Goal: Information Seeking & Learning: Learn about a topic

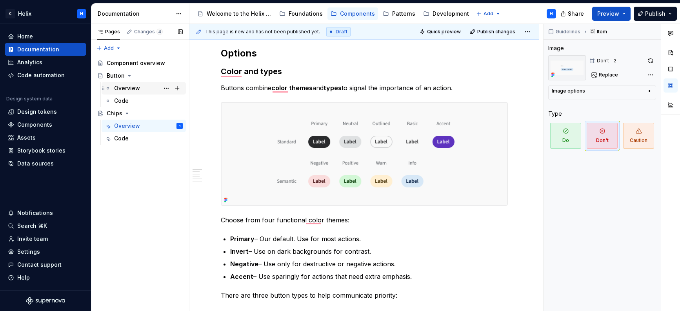
click at [131, 87] on div "Overview" at bounding box center [127, 88] width 26 height 8
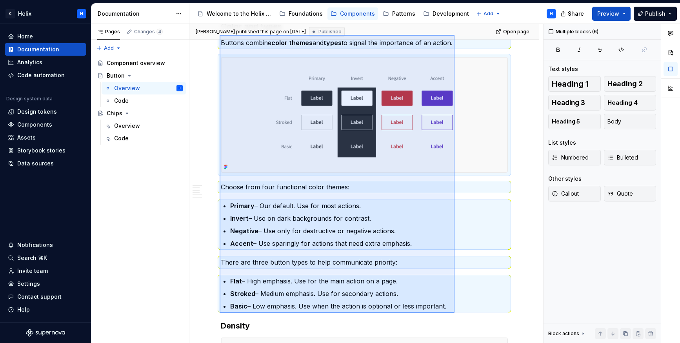
scroll to position [227, 0]
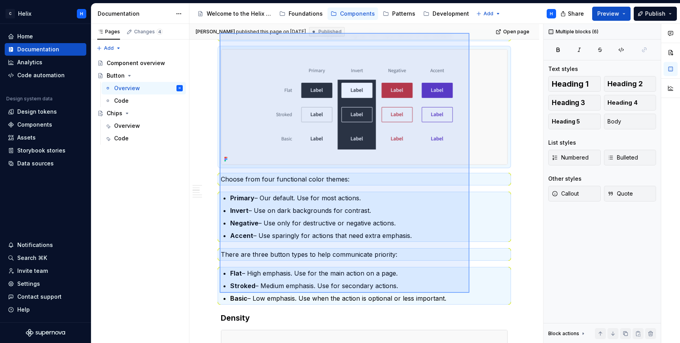
drag, startPoint x: 220, startPoint y: 58, endPoint x: 466, endPoint y: 297, distance: 343.2
click at [466, 297] on div "[PERSON_NAME] published this page on [DATE] Published Open page Button Buttons …" at bounding box center [366, 184] width 354 height 320
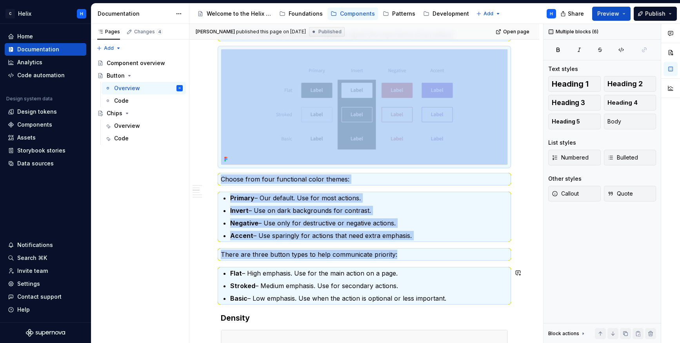
copy div "Color and types Buttons combine color themes and types to signal the importance…"
click at [135, 123] on div "Overview" at bounding box center [127, 126] width 26 height 8
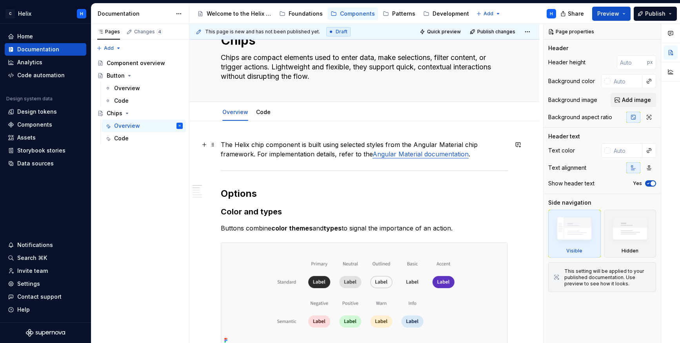
scroll to position [141, 0]
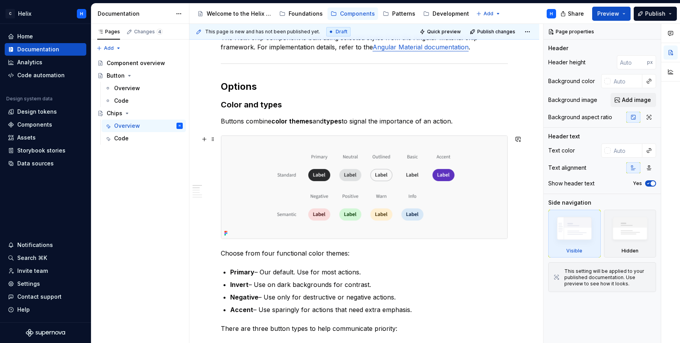
click at [486, 194] on img at bounding box center [364, 187] width 286 height 103
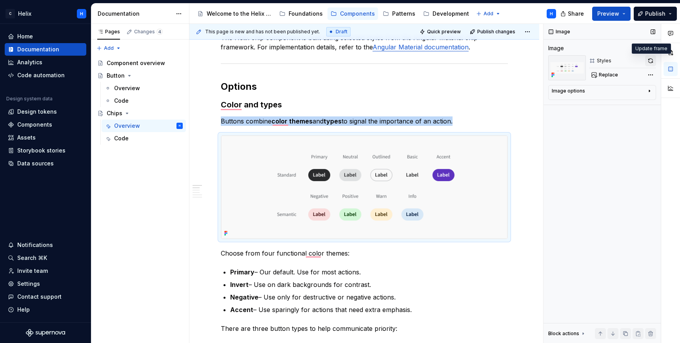
click at [593, 61] on button "button" at bounding box center [650, 60] width 11 height 11
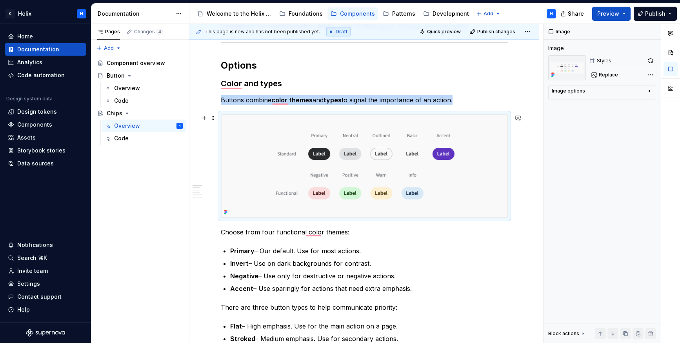
scroll to position [150, 0]
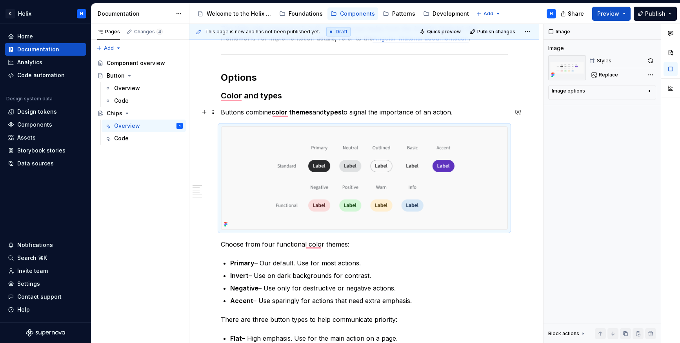
click at [300, 112] on strong "color themes" at bounding box center [291, 112] width 41 height 8
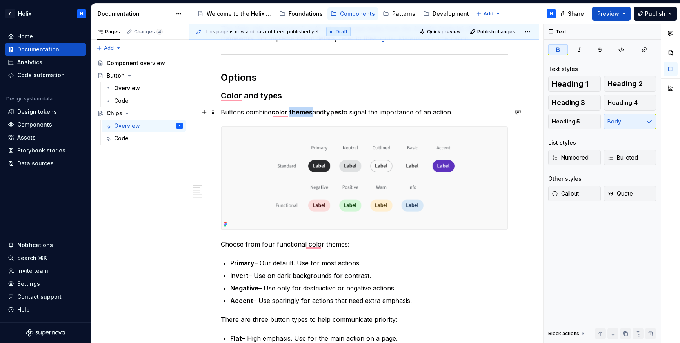
click at [300, 112] on strong "color themes" at bounding box center [291, 112] width 41 height 8
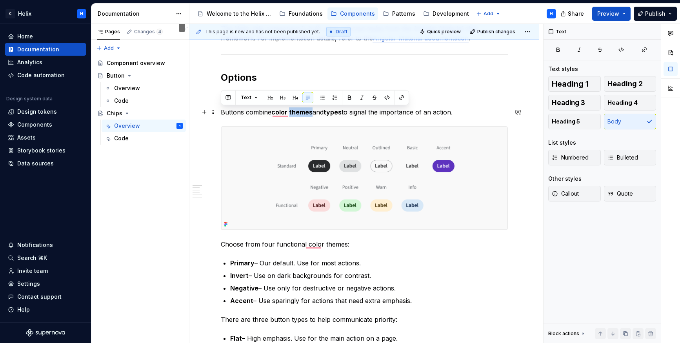
click at [465, 112] on p "Buttons combine color themes and types to signal the importance of an action." at bounding box center [364, 111] width 287 height 9
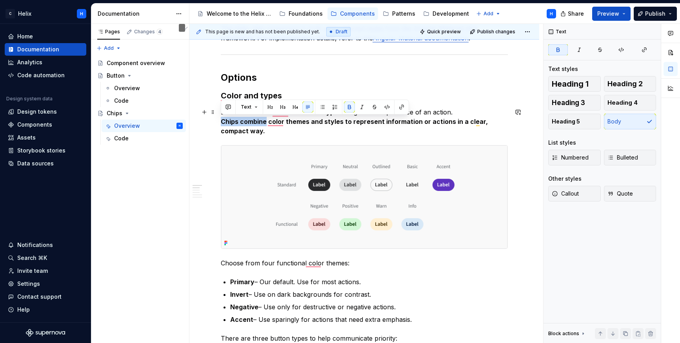
drag, startPoint x: 266, startPoint y: 121, endPoint x: 216, endPoint y: 120, distance: 50.2
click at [216, 120] on html "C Helix H Home Documentation Analytics Code automation Design system data Desig…" at bounding box center [340, 171] width 680 height 343
click at [322, 135] on p "Buttons combine color themes and types to signal the importance of an action. C…" at bounding box center [364, 121] width 287 height 28
click at [315, 122] on strong "color themes and styles to represent information or actions in a clear, compact…" at bounding box center [353, 126] width 265 height 17
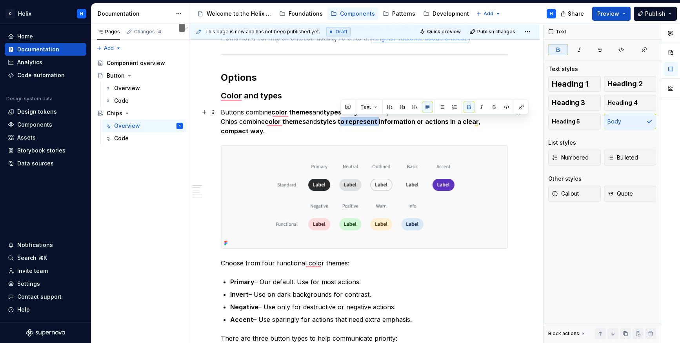
drag, startPoint x: 341, startPoint y: 122, endPoint x: 378, endPoint y: 118, distance: 37.1
click at [378, 118] on strong "styles to represent information or actions in a clear, compact way." at bounding box center [351, 126] width 261 height 17
drag, startPoint x: 388, startPoint y: 130, endPoint x: 393, endPoint y: 131, distance: 4.5
click at [388, 130] on p "Buttons combine color themes and types to signal the importance of an action. C…" at bounding box center [364, 121] width 287 height 28
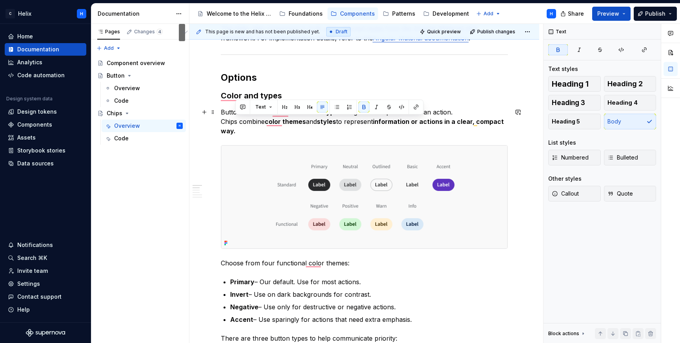
drag, startPoint x: 378, startPoint y: 121, endPoint x: 386, endPoint y: 128, distance: 10.8
click at [386, 128] on p "Buttons combine color themes and types to signal the importance of an action. C…" at bounding box center [364, 121] width 287 height 28
click at [388, 129] on p "Buttons combine color themes and types to signal the importance of an action. C…" at bounding box center [364, 121] width 287 height 28
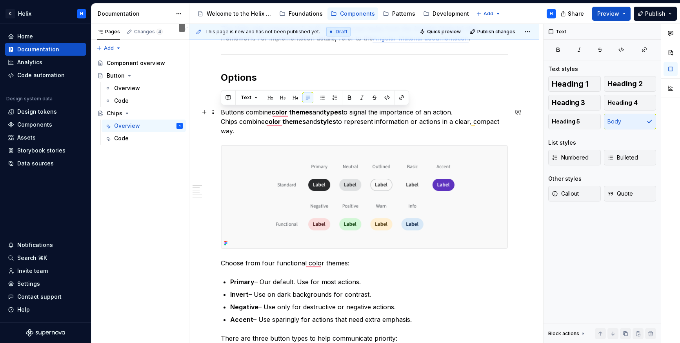
drag, startPoint x: 463, startPoint y: 109, endPoint x: 220, endPoint y: 112, distance: 242.4
click at [221, 112] on p "Buttons combine color themes and types to signal the importance of an action. C…" at bounding box center [364, 121] width 287 height 28
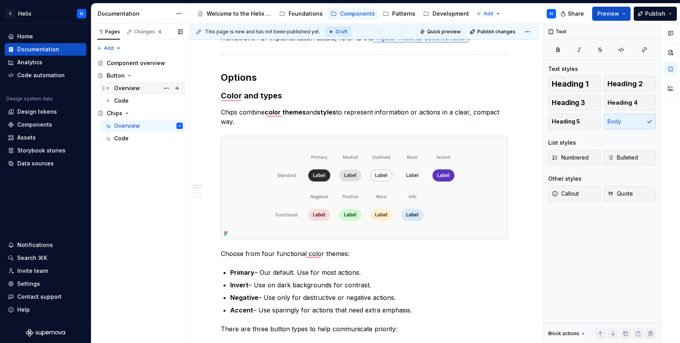
click at [131, 92] on div "Overview" at bounding box center [148, 88] width 69 height 11
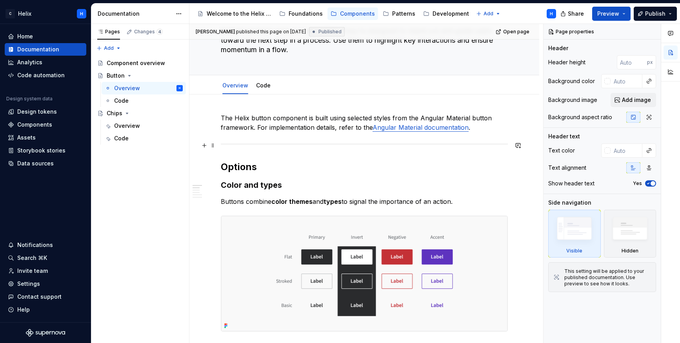
scroll to position [124, 0]
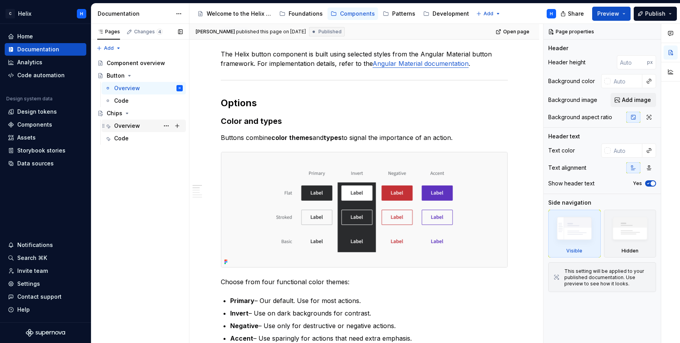
click at [128, 123] on div "Overview" at bounding box center [127, 126] width 26 height 8
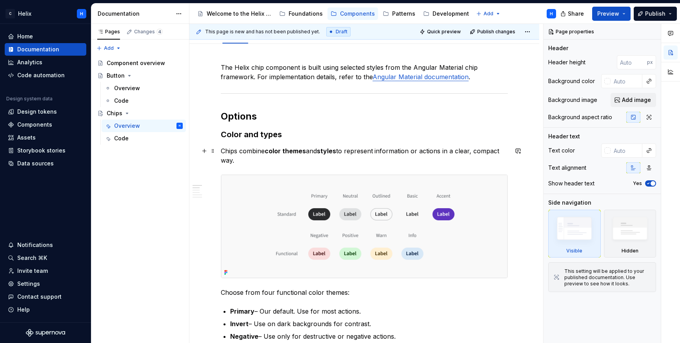
scroll to position [111, 0]
click at [270, 133] on strong "Color and types" at bounding box center [251, 133] width 61 height 9
type textarea "*"
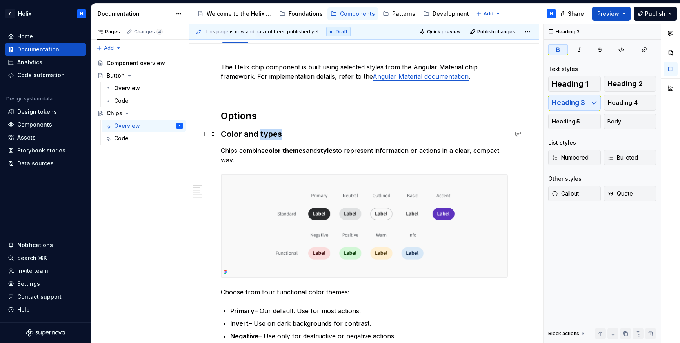
click at [270, 133] on strong "Color and types" at bounding box center [251, 133] width 61 height 9
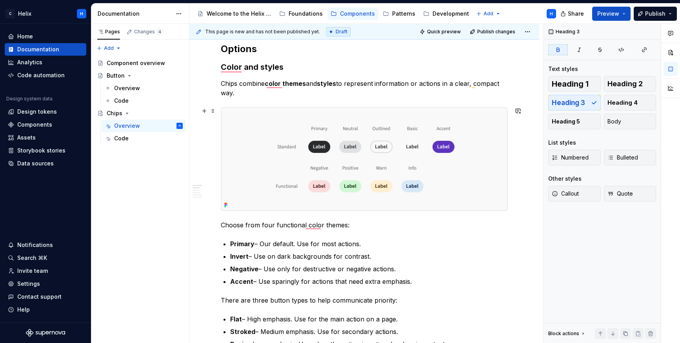
scroll to position [195, 0]
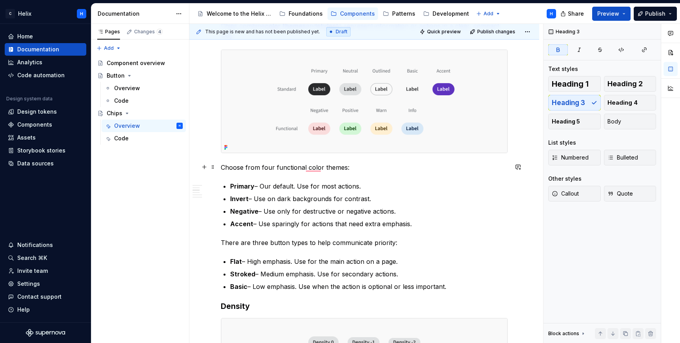
click at [266, 169] on p "Choose from four functional color themes:" at bounding box center [364, 167] width 287 height 9
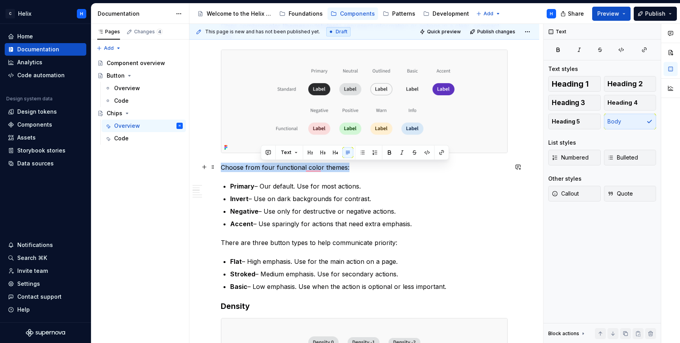
click at [266, 169] on p "Choose from four functional color themes:" at bounding box center [364, 167] width 287 height 9
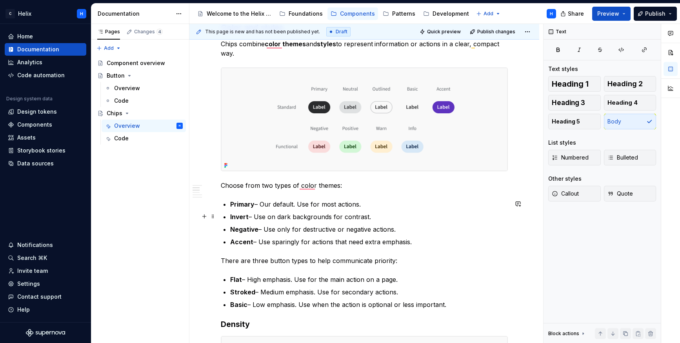
scroll to position [196, 0]
click at [235, 218] on strong "Invert" at bounding box center [239, 218] width 18 height 8
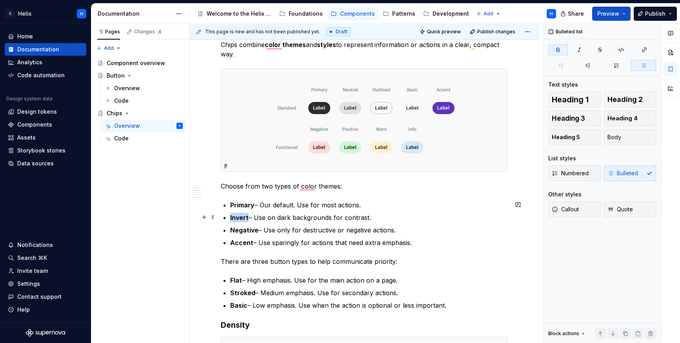
click at [235, 218] on strong "Invert" at bounding box center [239, 218] width 18 height 8
click at [240, 231] on strong "Negative" at bounding box center [244, 230] width 28 height 8
click at [240, 242] on strong "Accent" at bounding box center [241, 243] width 23 height 8
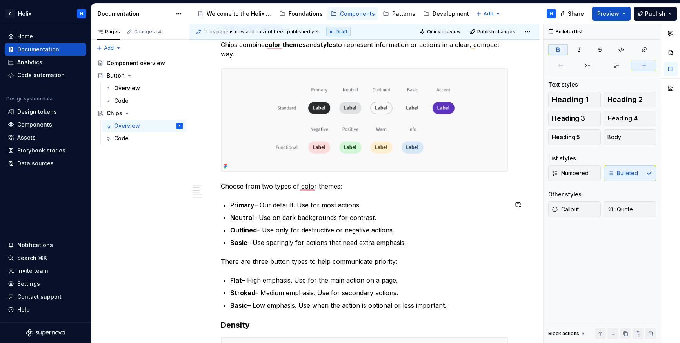
click at [422, 245] on p "Basic – Use sparingly for actions that need extra emphasis." at bounding box center [369, 242] width 278 height 9
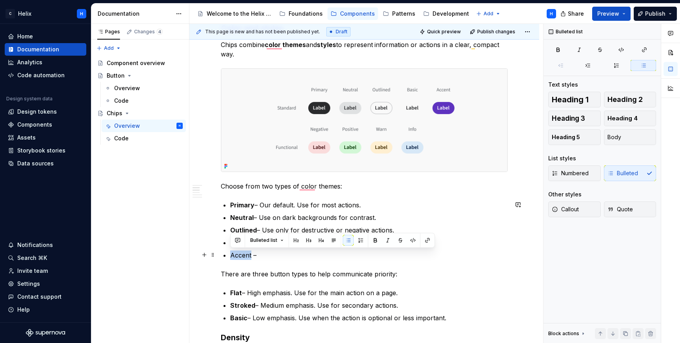
drag, startPoint x: 251, startPoint y: 254, endPoint x: 230, endPoint y: 255, distance: 20.8
click at [230, 255] on p "Accent –" at bounding box center [369, 255] width 278 height 9
click at [270, 253] on p "Accent –" at bounding box center [369, 255] width 278 height 9
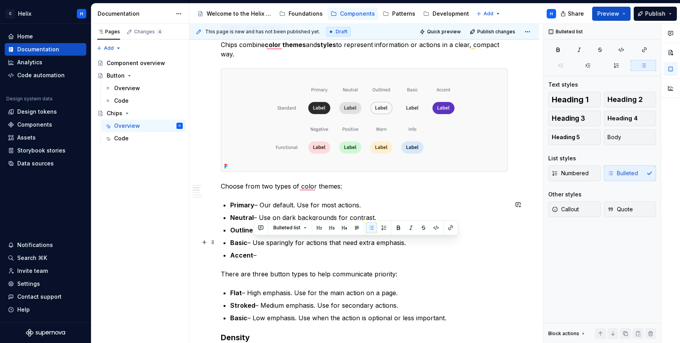
drag, startPoint x: 254, startPoint y: 242, endPoint x: 411, endPoint y: 239, distance: 156.9
click at [411, 239] on p "Basic – Use sparingly for actions that need extra emphasis." at bounding box center [369, 242] width 278 height 9
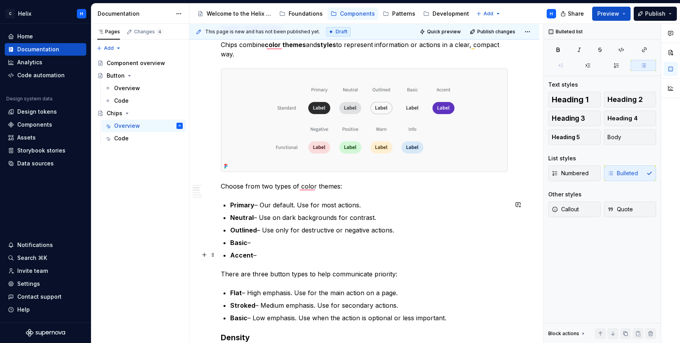
click at [265, 257] on p "Accent –" at bounding box center [369, 255] width 278 height 9
type textarea "*"
click at [284, 220] on p "Neutral – Use on dark backgrounds for contrast." at bounding box center [369, 217] width 278 height 9
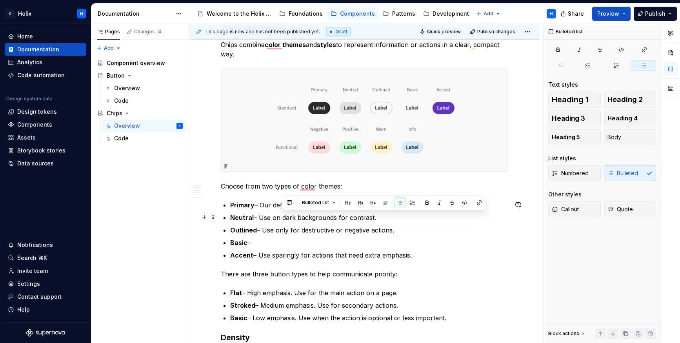
click at [272, 219] on p "Neutral – Use on dark backgrounds for contrast." at bounding box center [369, 217] width 278 height 9
drag, startPoint x: 260, startPoint y: 217, endPoint x: 373, endPoint y: 215, distance: 113.4
click at [373, 215] on p "Neutral – Use on dark backgrounds for contrast." at bounding box center [369, 217] width 278 height 9
click at [261, 216] on p "Neutral – treated as default or as an unselected state" at bounding box center [369, 217] width 278 height 9
drag, startPoint x: 260, startPoint y: 215, endPoint x: 388, endPoint y: 213, distance: 127.9
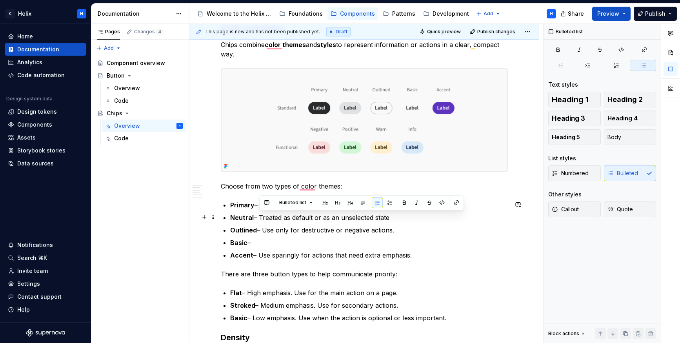
click at [388, 213] on p "Neutral – Treated as default or as an unselected state" at bounding box center [369, 217] width 278 height 9
click at [389, 215] on p "Neutral – Treated as default or as an unselected state" at bounding box center [369, 217] width 278 height 9
drag, startPoint x: 371, startPoint y: 217, endPoint x: 261, endPoint y: 217, distance: 110.6
click at [261, 217] on p "Neutral – Treated as default or as an unselected state." at bounding box center [369, 217] width 278 height 9
copy p "Treated as default or as an unselected state."
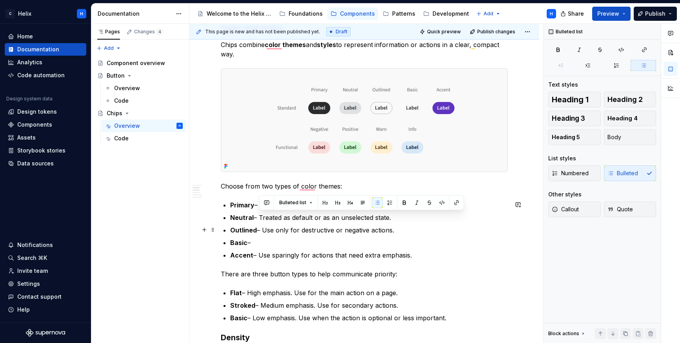
click at [269, 233] on p "Outlined – Use only for destructive or negative actions." at bounding box center [369, 230] width 278 height 9
drag, startPoint x: 263, startPoint y: 228, endPoint x: 398, endPoint y: 228, distance: 134.9
click at [398, 228] on p "Outlined – Use only for destructive or negative actions." at bounding box center [369, 230] width 278 height 9
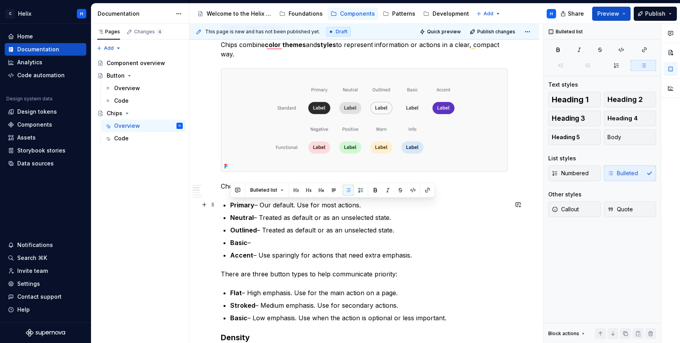
drag, startPoint x: 363, startPoint y: 205, endPoint x: 231, endPoint y: 204, distance: 131.4
click at [231, 204] on p "Primary – Our default. Use for most actions." at bounding box center [369, 204] width 278 height 9
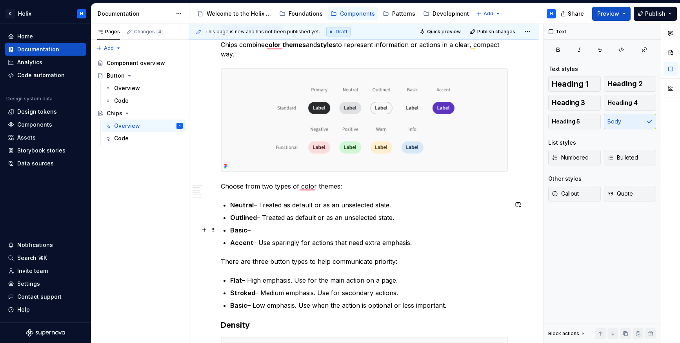
click at [404, 221] on p "Outlined – Treated as default or as an unselected state." at bounding box center [369, 217] width 278 height 9
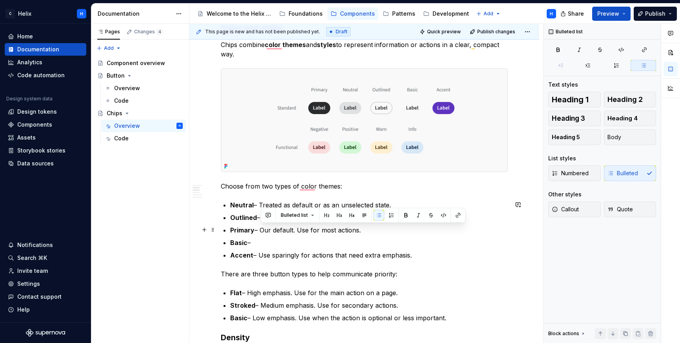
drag, startPoint x: 262, startPoint y: 229, endPoint x: 361, endPoint y: 228, distance: 98.5
click at [361, 228] on p "Primary – Our default. Use for most actions." at bounding box center [369, 230] width 278 height 9
click at [264, 229] on p "Primary – draws attention and can also be used as a selected state" at bounding box center [369, 230] width 278 height 9
click at [269, 231] on p "Primary – draws attention and can also be used as a selected state" at bounding box center [369, 230] width 278 height 9
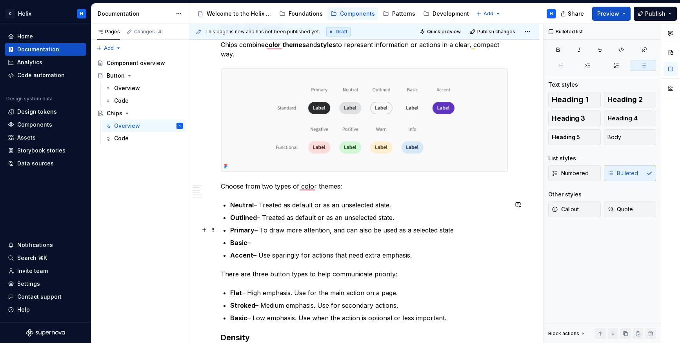
click at [452, 230] on p "Primary – To draw more attention, and can also be used as a selected state" at bounding box center [369, 230] width 278 height 9
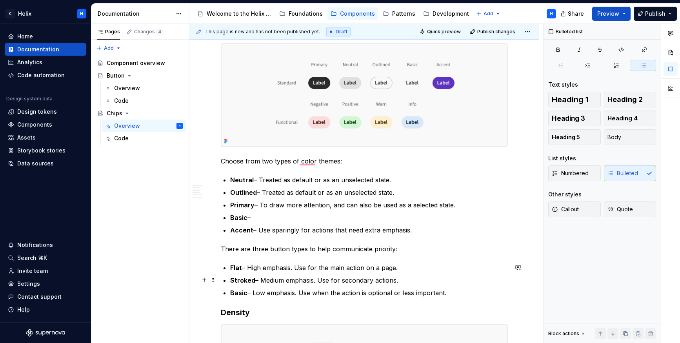
scroll to position [247, 0]
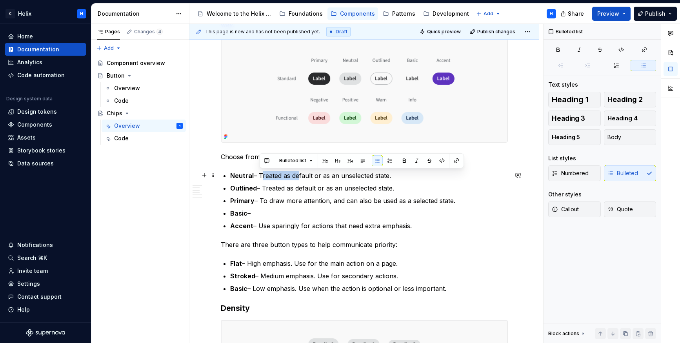
drag, startPoint x: 261, startPoint y: 174, endPoint x: 298, endPoint y: 172, distance: 36.9
click at [298, 172] on p "Neutral – Treated as default or as an unselected state." at bounding box center [369, 175] width 278 height 9
click at [280, 174] on p "Neutral – Treated as default or as an unselected state." at bounding box center [369, 175] width 278 height 9
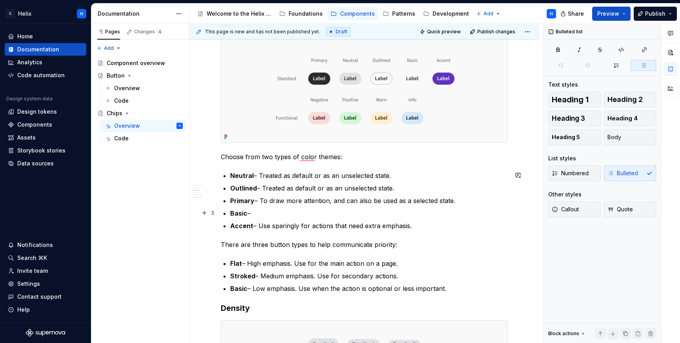
click at [273, 213] on p "Basic –" at bounding box center [369, 213] width 278 height 9
click at [407, 213] on p "Basic – Lightweight style. Use for simple or optional information." at bounding box center [369, 213] width 278 height 9
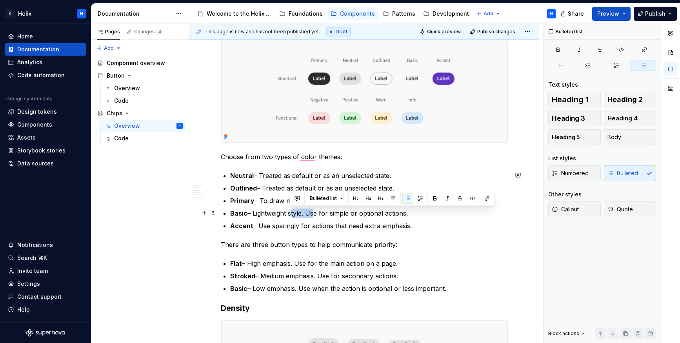
drag, startPoint x: 311, startPoint y: 211, endPoint x: 291, endPoint y: 211, distance: 20.8
click at [291, 211] on p "Basic – Lightweight style. Use for simple or optional actions." at bounding box center [369, 213] width 278 height 9
click at [304, 226] on p "Accent – Use sparingly for actions that need extra emphasis." at bounding box center [369, 225] width 278 height 9
drag, startPoint x: 307, startPoint y: 210, endPoint x: 253, endPoint y: 210, distance: 53.3
click at [253, 210] on p "Basic – Lightweight style. Use for simple or optional actions." at bounding box center [369, 213] width 278 height 9
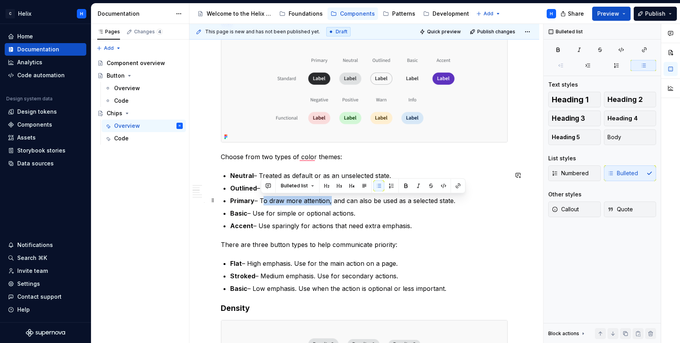
drag, startPoint x: 262, startPoint y: 200, endPoint x: 328, endPoint y: 198, distance: 65.9
click at [328, 198] on p "Primary – To draw more attention, and can also be used as a selected state." at bounding box center [369, 200] width 278 height 9
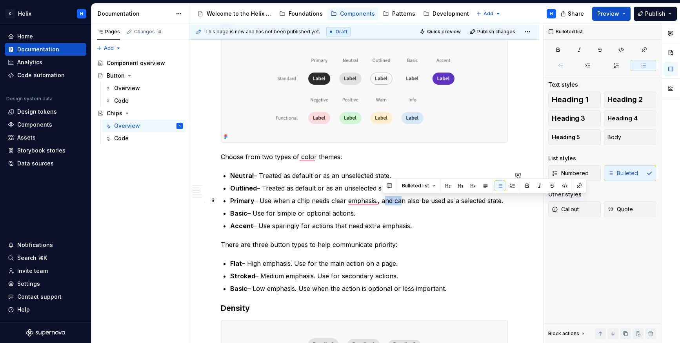
drag, startPoint x: 382, startPoint y: 198, endPoint x: 398, endPoint y: 199, distance: 15.3
click at [398, 199] on p "Primary – Use when a chip needs clear emphasis., and can also be used as a sele…" at bounding box center [369, 200] width 278 height 9
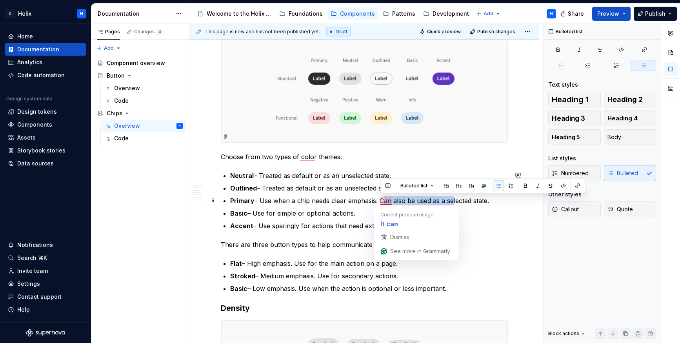
drag, startPoint x: 450, startPoint y: 200, endPoint x: 381, endPoint y: 198, distance: 68.3
click at [381, 198] on p "Primary – Use when a chip needs clear emphasis. Can also be used as a selected …" at bounding box center [369, 200] width 278 height 9
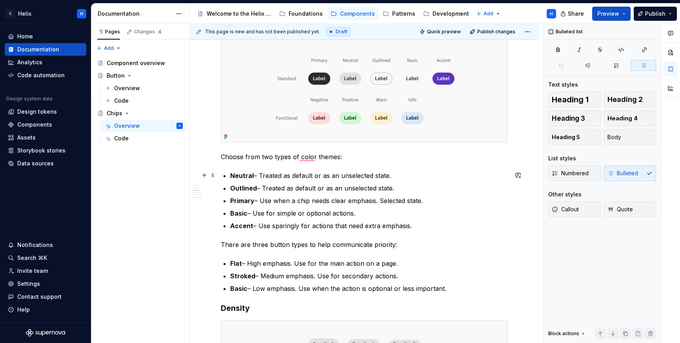
click at [336, 175] on p "Neutral – Treated as default or as an unselected state." at bounding box center [369, 175] width 278 height 9
drag, startPoint x: 340, startPoint y: 174, endPoint x: 313, endPoint y: 172, distance: 26.7
click at [313, 172] on p "Neutral – Treated as default or as an unselected state." at bounding box center [369, 175] width 278 height 9
drag, startPoint x: 261, startPoint y: 175, endPoint x: 285, endPoint y: 174, distance: 24.3
click at [285, 174] on p "Neutral – Treated as default. Unselected state." at bounding box center [369, 175] width 278 height 9
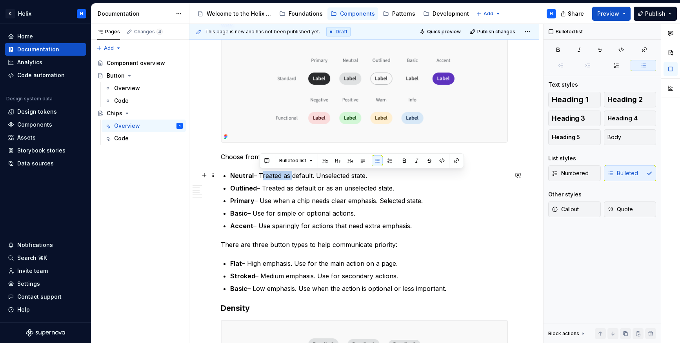
drag, startPoint x: 289, startPoint y: 174, endPoint x: 260, endPoint y: 174, distance: 29.4
click at [260, 174] on p "Neutral – Treated as default. Unselected state." at bounding box center [369, 175] width 278 height 9
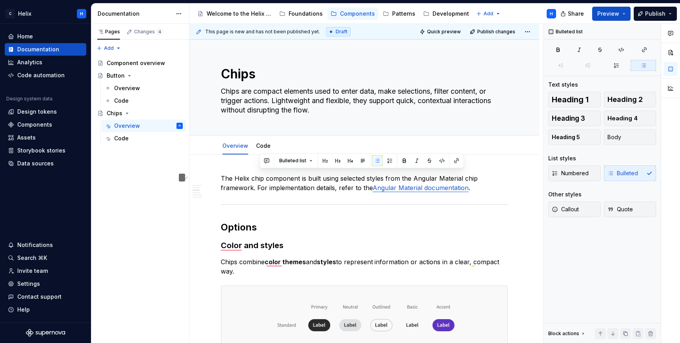
scroll to position [247, 0]
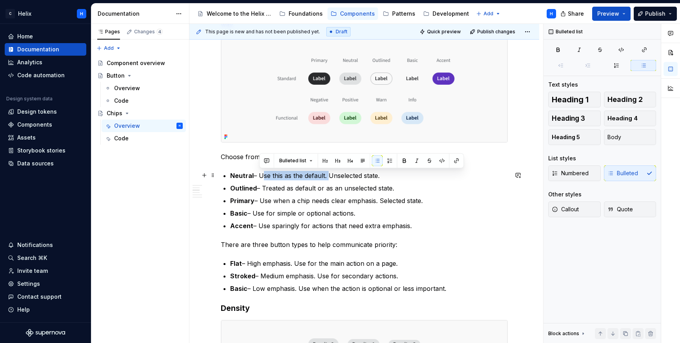
click at [328, 174] on p "Neutral – Use this as the default. Unselected state." at bounding box center [369, 175] width 278 height 9
click at [324, 177] on p "Neutral – Use this as the default. Unselected state." at bounding box center [369, 175] width 278 height 9
drag, startPoint x: 275, startPoint y: 175, endPoint x: 261, endPoint y: 173, distance: 13.8
click at [261, 173] on p "Neutral – Use this as the default. Unselected state." at bounding box center [369, 175] width 278 height 9
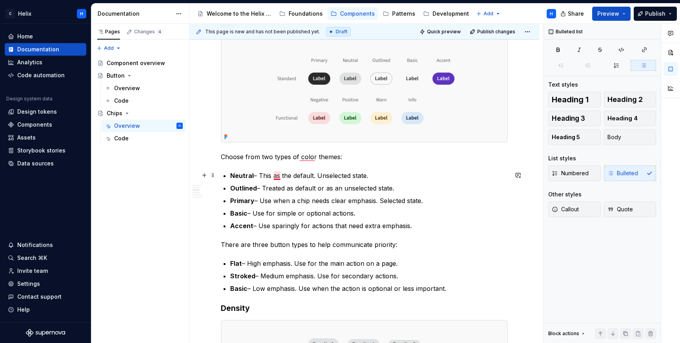
click at [275, 174] on p "Neutral – This as the default. Unselected state." at bounding box center [369, 175] width 278 height 9
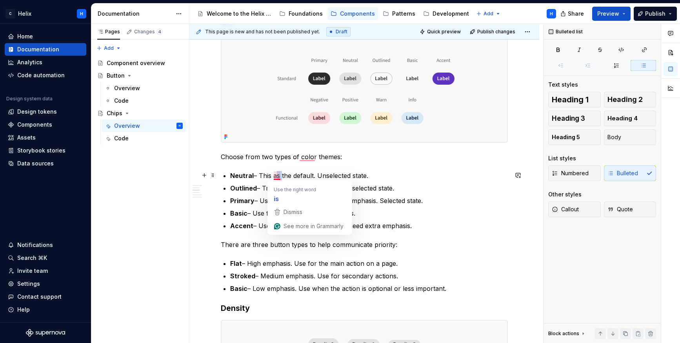
click at [275, 174] on p "Neutral – This as the default. Unselected state." at bounding box center [369, 175] width 278 height 9
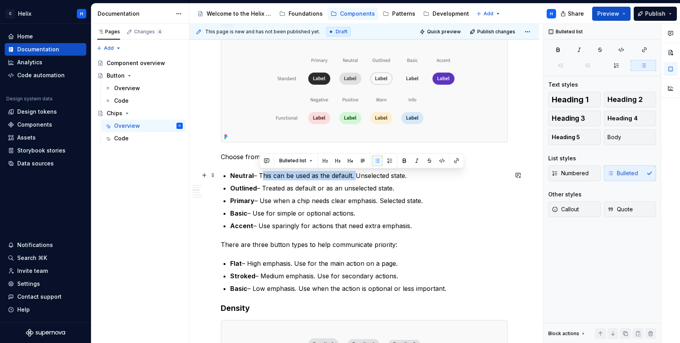
drag, startPoint x: 353, startPoint y: 175, endPoint x: 261, endPoint y: 174, distance: 92.2
click at [261, 174] on p "Neutral – This can be used as the default. Unselected state." at bounding box center [369, 175] width 278 height 9
copy p "This can be used as the default."
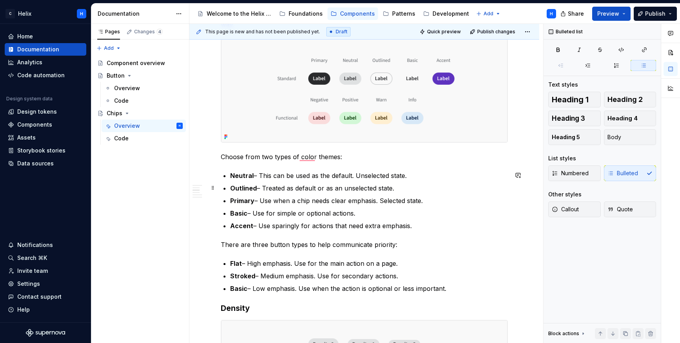
click at [271, 192] on p "Outlined – Treated as default or as an unselected state." at bounding box center [369, 188] width 278 height 9
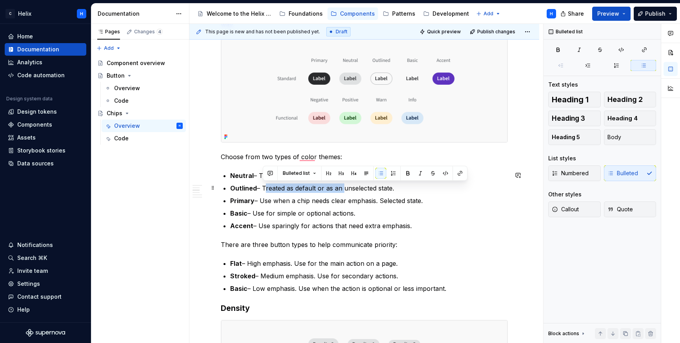
drag, startPoint x: 264, startPoint y: 187, endPoint x: 341, endPoint y: 186, distance: 76.9
click at [341, 186] on p "Outlined – Treated as default or as an unselected state." at bounding box center [369, 188] width 278 height 9
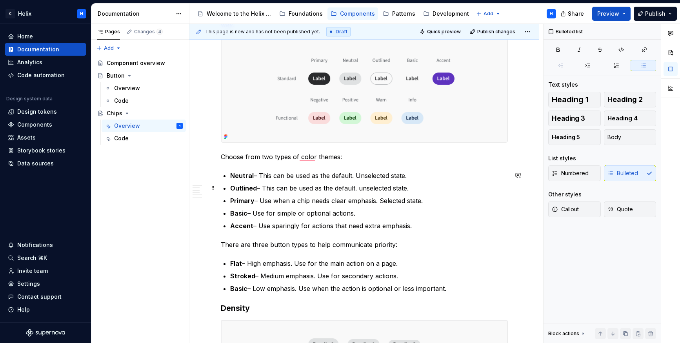
drag, startPoint x: 362, startPoint y: 188, endPoint x: 362, endPoint y: 199, distance: 11.0
click at [362, 188] on p "Outlined – This can be used as the default. unselected state." at bounding box center [369, 188] width 278 height 9
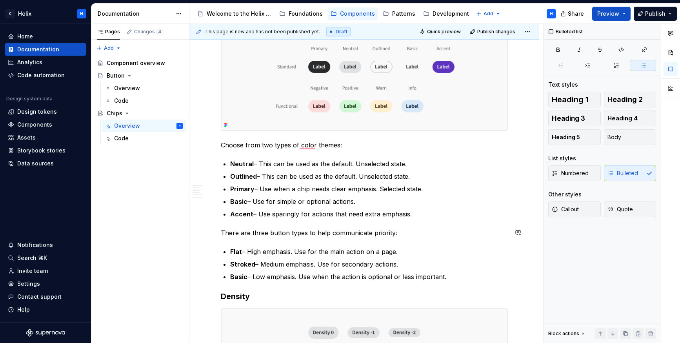
scroll to position [317, 0]
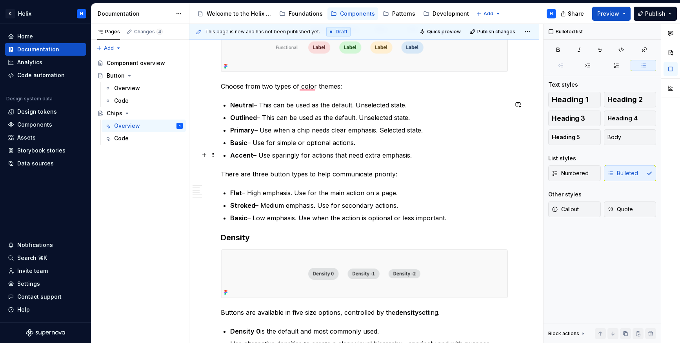
click at [331, 154] on p "Accent – Use sparingly for actions that need extra emphasis." at bounding box center [369, 155] width 278 height 9
click at [326, 155] on p "Accent – Use sparingly for actions that need extra emphasis." at bounding box center [369, 155] width 278 height 9
click at [331, 154] on p "Accent – Use sparingly for actions that need extra emphasis." at bounding box center [369, 155] width 278 height 9
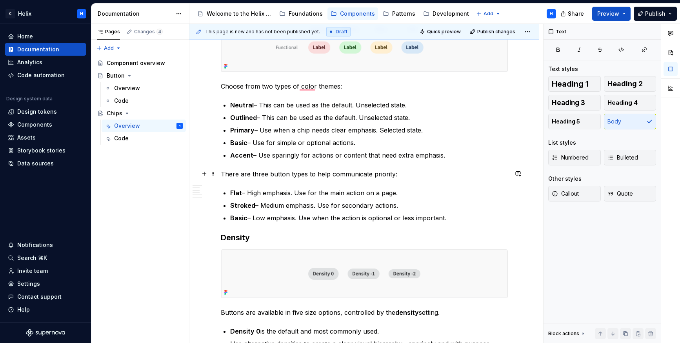
click at [398, 171] on p "There are three button types to help communicate priority:" at bounding box center [364, 173] width 287 height 9
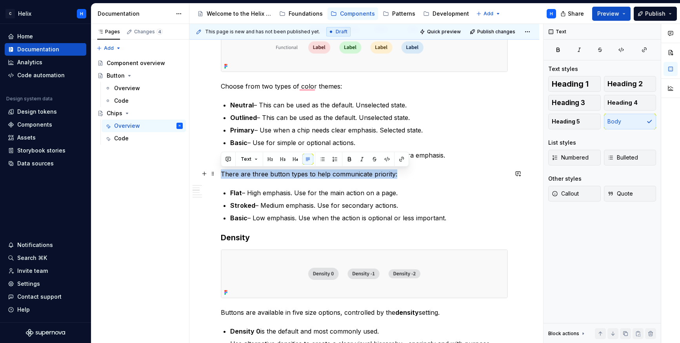
drag, startPoint x: 394, startPoint y: 174, endPoint x: 222, endPoint y: 177, distance: 171.4
click at [222, 177] on p "There are three button types to help communicate priority:" at bounding box center [364, 173] width 287 height 9
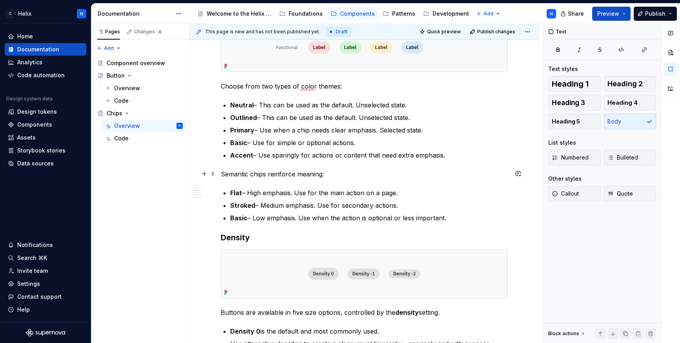
click at [231, 174] on p "Semantic chips reinforce meaning:" at bounding box center [364, 173] width 287 height 9
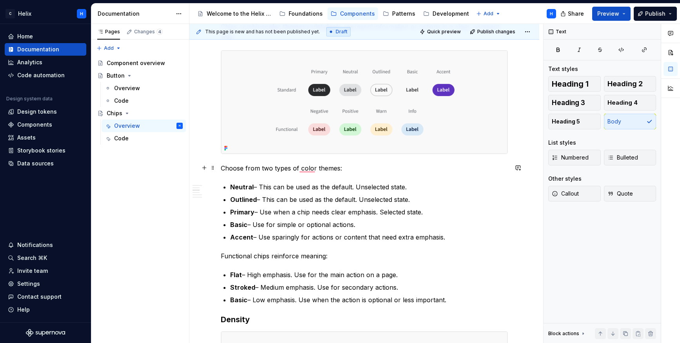
scroll to position [227, 0]
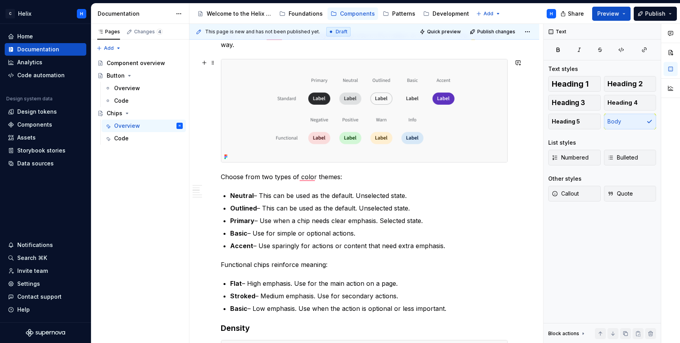
click at [472, 121] on img "To enrich screen reader interactions, please activate Accessibility in Grammarl…" at bounding box center [364, 110] width 286 height 103
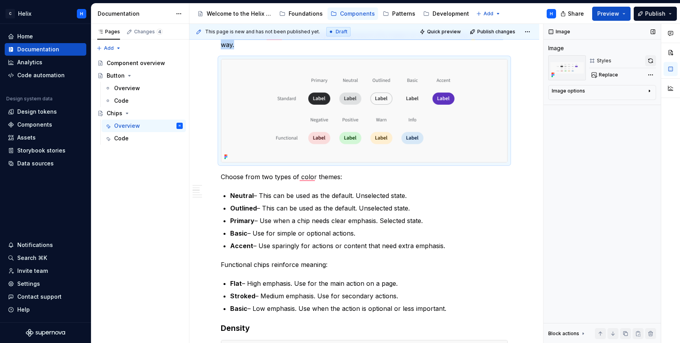
click at [650, 60] on button "button" at bounding box center [650, 60] width 11 height 11
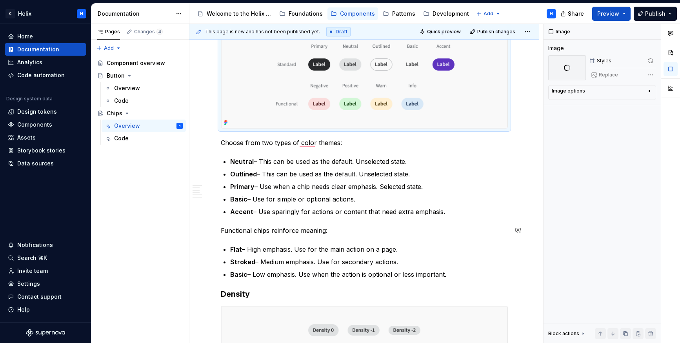
scroll to position [0, 0]
click at [228, 228] on p "Functional chips reinforce meaning:" at bounding box center [364, 230] width 287 height 9
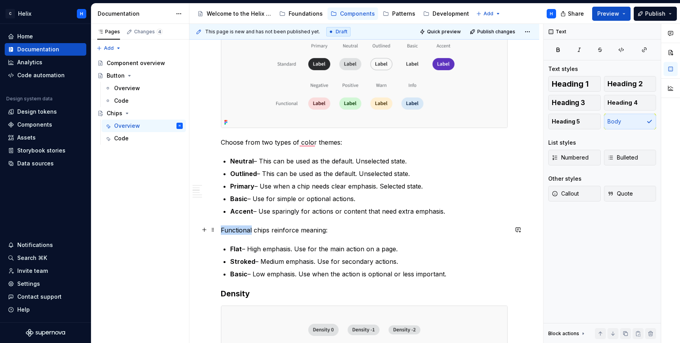
click at [228, 228] on p "Functional chips reinforce meaning:" at bounding box center [364, 230] width 287 height 9
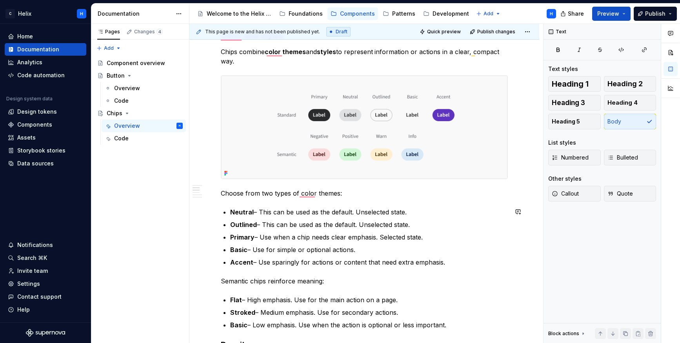
scroll to position [209, 0]
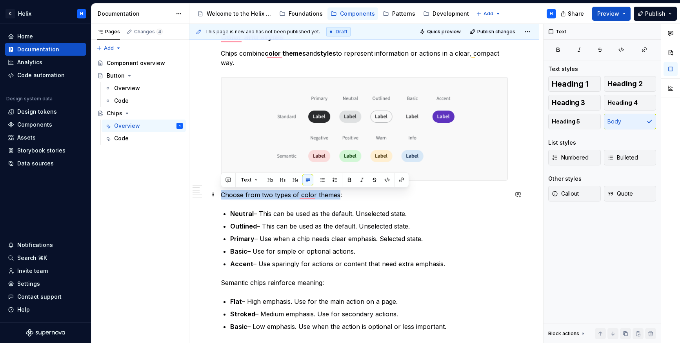
drag, startPoint x: 337, startPoint y: 193, endPoint x: 222, endPoint y: 194, distance: 114.9
click at [222, 194] on p "Choose from two types of color themes:" at bounding box center [364, 194] width 287 height 9
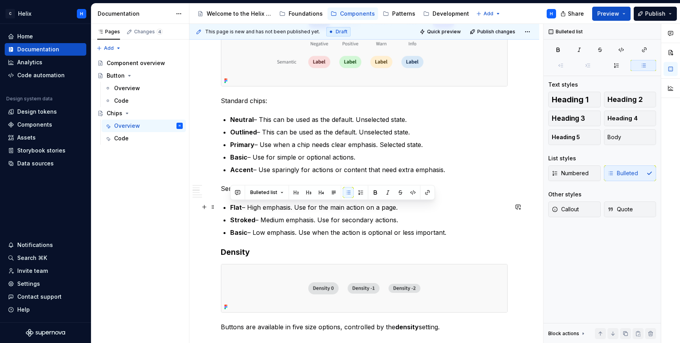
drag, startPoint x: 449, startPoint y: 234, endPoint x: 220, endPoint y: 208, distance: 230.9
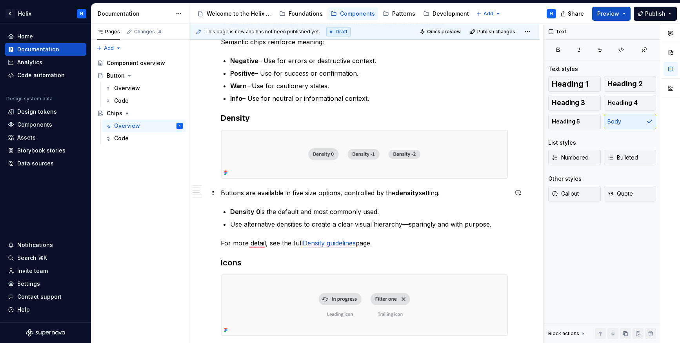
click at [231, 193] on p "Buttons are available in five size options, controlled by the density setting." at bounding box center [364, 192] width 287 height 9
click at [290, 193] on p "Chips are available in five size options, controlled by the density setting." at bounding box center [364, 192] width 287 height 9
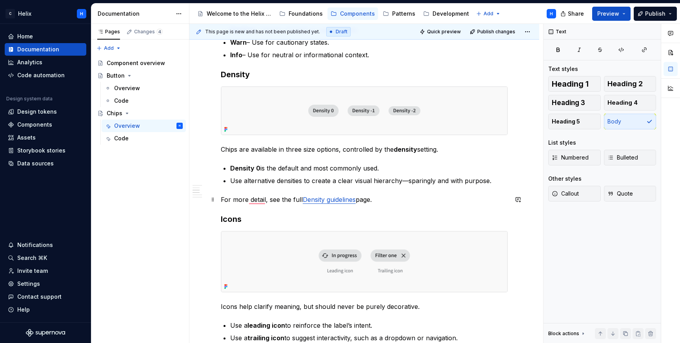
click at [322, 201] on link "Density guidelines" at bounding box center [329, 200] width 53 height 8
click at [436, 204] on p "For more detail, see the full Density guidelines page." at bounding box center [364, 199] width 287 height 9
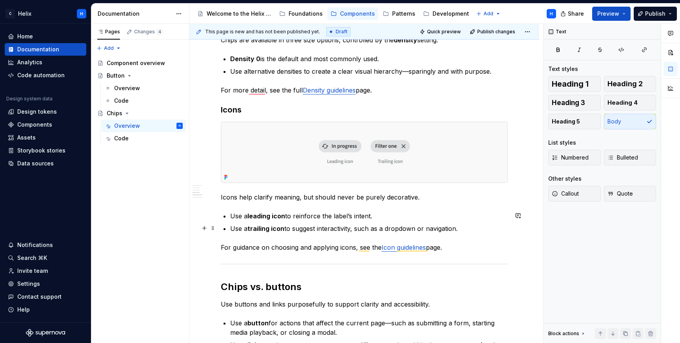
click at [448, 228] on p "Use a trailing icon to suggest interactivity, such as a dropdown or navigation." at bounding box center [369, 228] width 278 height 9
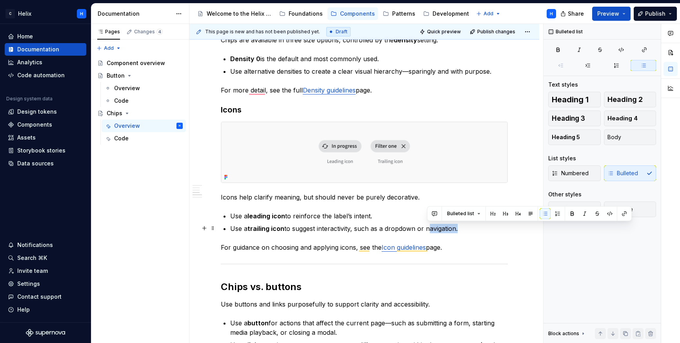
click at [448, 228] on p "Use a trailing icon to suggest interactivity, such as a dropdown or navigation." at bounding box center [369, 228] width 278 height 9
drag, startPoint x: 454, startPoint y: 228, endPoint x: 383, endPoint y: 231, distance: 71.0
click at [383, 231] on p "Use a trailing icon to suggest interactivity, such as a dropdown or removing." at bounding box center [369, 228] width 278 height 9
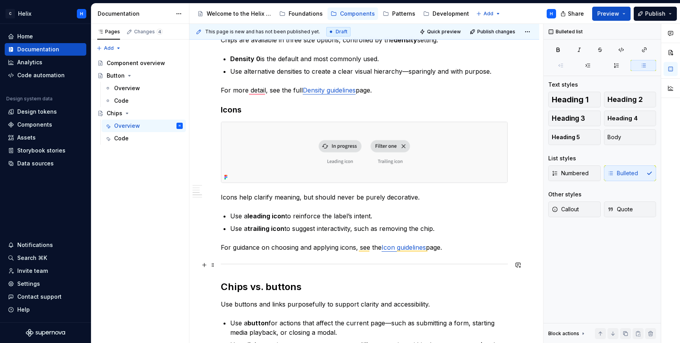
scroll to position [604, 0]
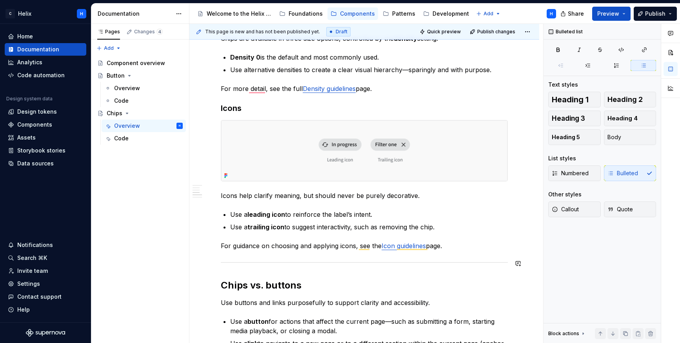
click at [449, 265] on div "The Helix chip component is built using selected styles from the Angular Materi…" at bounding box center [364, 143] width 287 height 1147
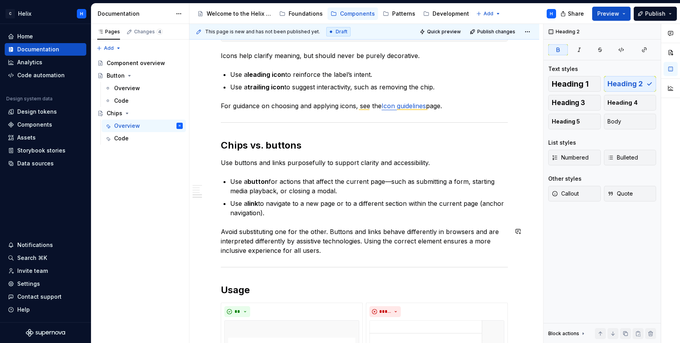
scroll to position [755, 0]
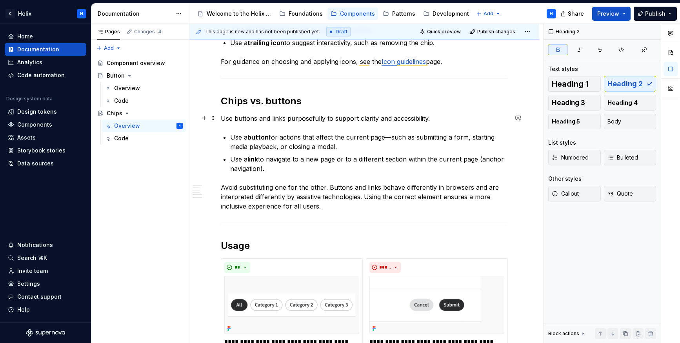
click at [249, 119] on p "Use buttons and links purposefully to support clarity and accessibility." at bounding box center [364, 118] width 287 height 9
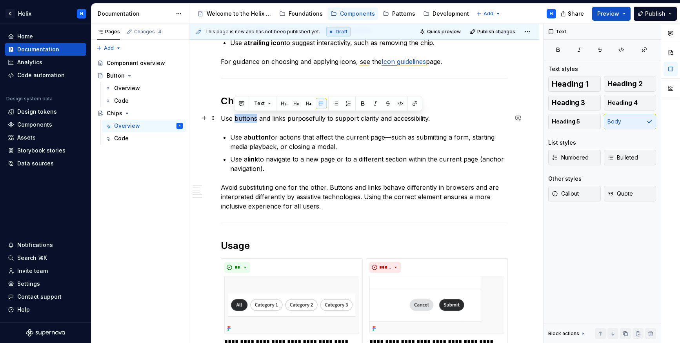
click at [249, 119] on p "Use buttons and links purposefully to support clarity and accessibility." at bounding box center [364, 118] width 287 height 9
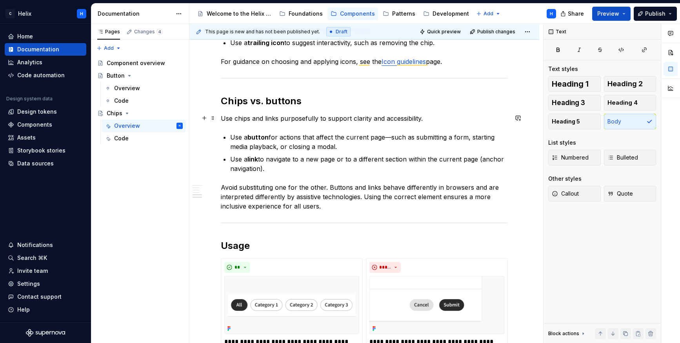
click at [272, 119] on p "Use chips and links purposefully to support clarity and accessibility." at bounding box center [364, 118] width 287 height 9
click at [339, 121] on p "Use chips and buttons purposefully to support clarity and accessibility." at bounding box center [364, 118] width 287 height 9
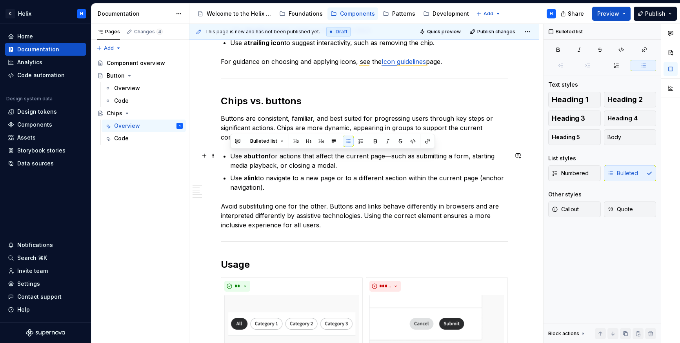
drag, startPoint x: 344, startPoint y: 166, endPoint x: 230, endPoint y: 154, distance: 114.8
click at [230, 154] on p "Use a button for actions that affect the current page—such as submitting a form…" at bounding box center [369, 160] width 278 height 19
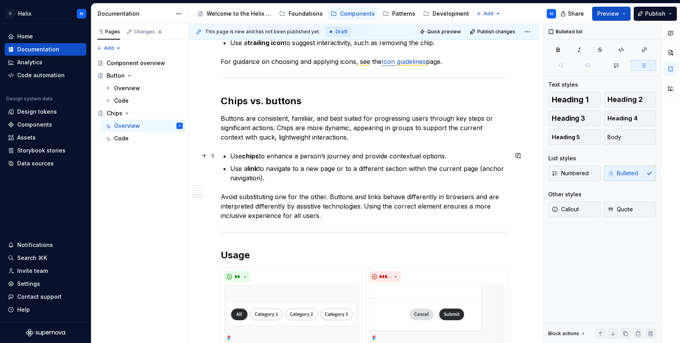
click at [350, 155] on p "Use chips to enhance a person’s journey and provide contextual options." at bounding box center [369, 155] width 278 height 9
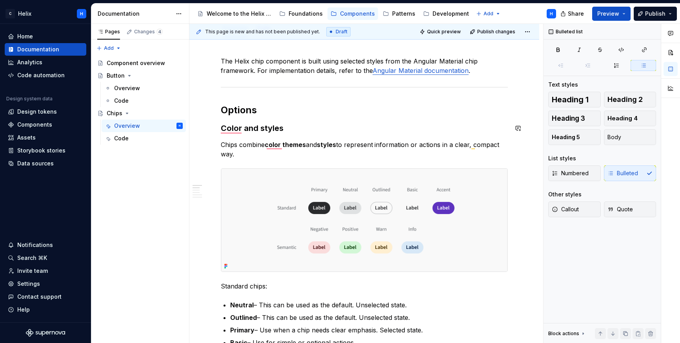
scroll to position [56, 0]
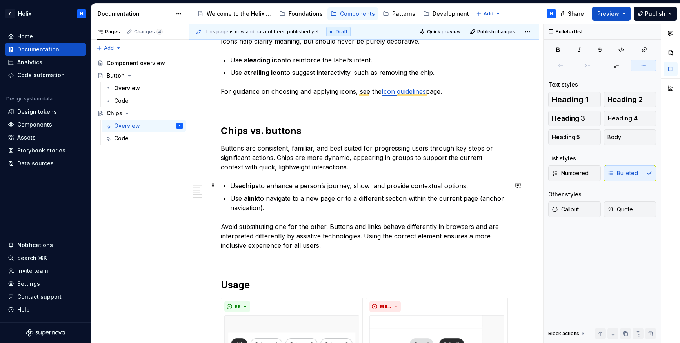
click at [322, 188] on p "Use chips to enhance a person’s journey, show and provide contextual options." at bounding box center [369, 185] width 278 height 9
click at [369, 183] on p "Use chips to enhance a person’s journey, show and provide contextual options." at bounding box center [369, 185] width 278 height 9
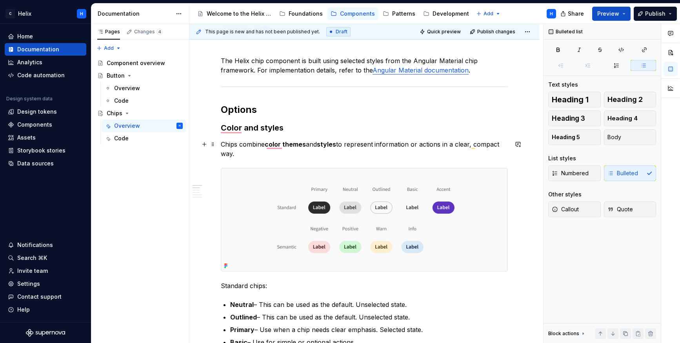
scroll to position [117, 0]
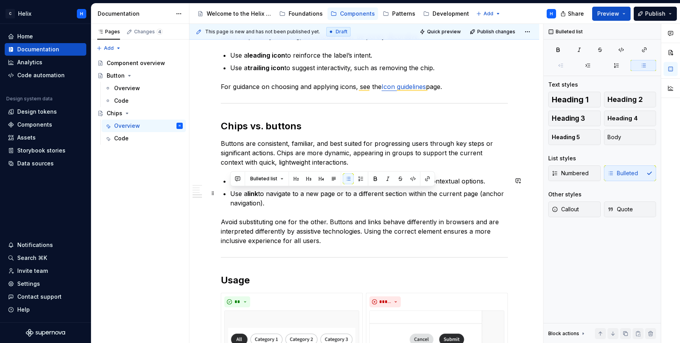
drag, startPoint x: 264, startPoint y: 202, endPoint x: 231, endPoint y: 193, distance: 33.9
click at [231, 193] on p "Use a link to navigate to a new page or to a different section within the curre…" at bounding box center [369, 198] width 278 height 19
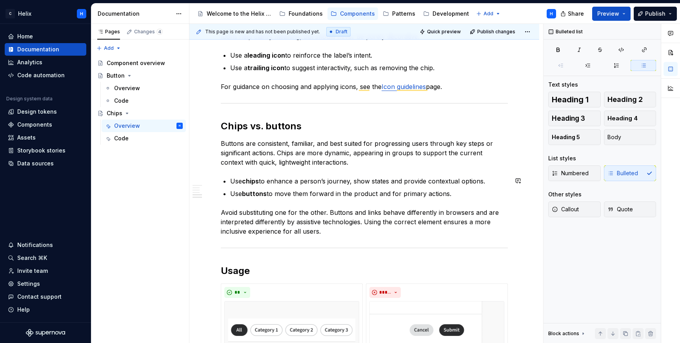
click at [275, 215] on p "Avoid substituting one for the other. Buttons and links behave differently in b…" at bounding box center [364, 222] width 287 height 28
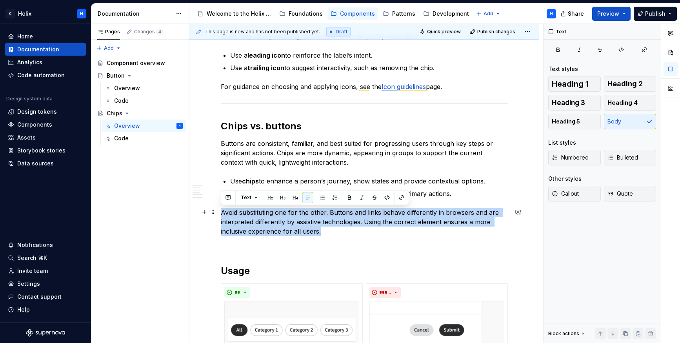
drag, startPoint x: 322, startPoint y: 233, endPoint x: 218, endPoint y: 213, distance: 105.2
click at [218, 213] on div "The Helix chip component is built using selected styles from the Angular Materi…" at bounding box center [364, 31] width 350 height 1279
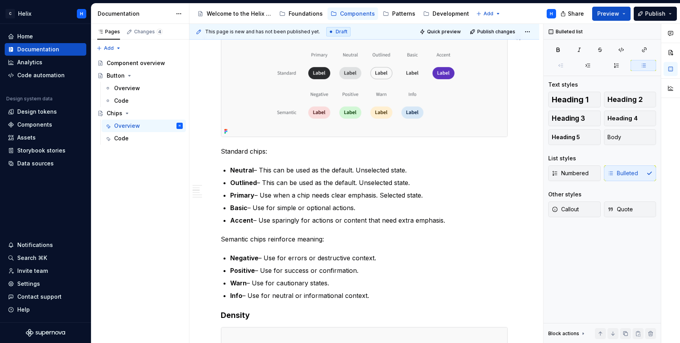
scroll to position [328, 0]
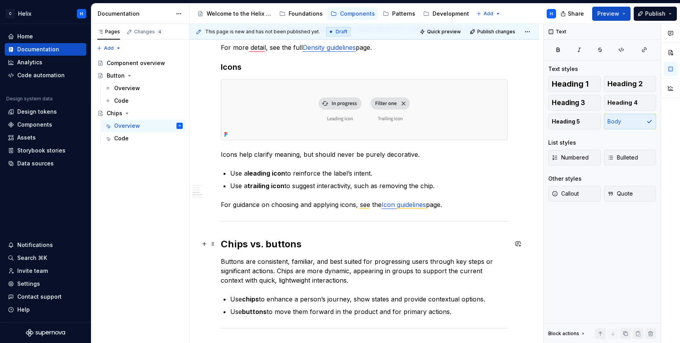
click at [231, 244] on strong "Chips vs. buttons" at bounding box center [261, 244] width 81 height 11
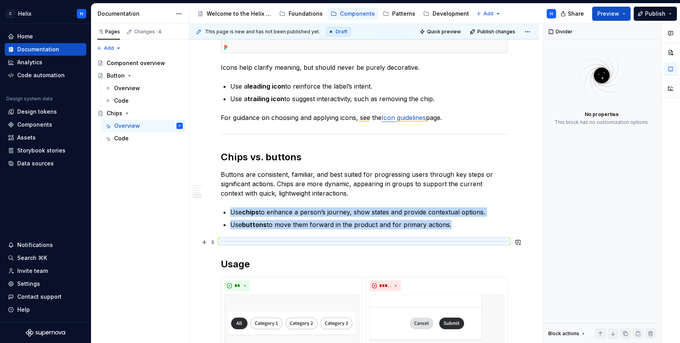
click at [242, 240] on div "To enrich screen reader interactions, please activate Accessibility in Grammarl…" at bounding box center [364, 241] width 287 height 5
click at [517, 237] on button "button" at bounding box center [518, 242] width 11 height 11
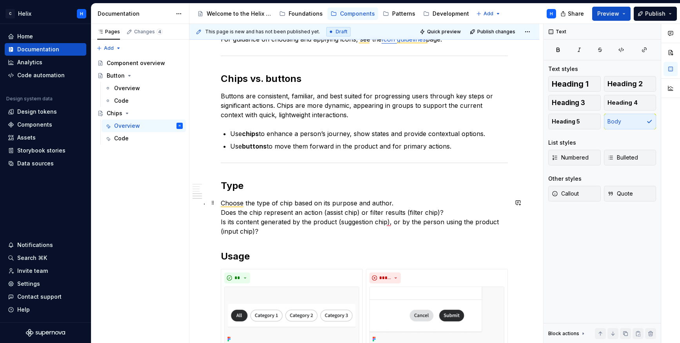
click at [412, 202] on p "Choose the type of chip based on its purpose and author. Does the chip represen…" at bounding box center [364, 217] width 287 height 38
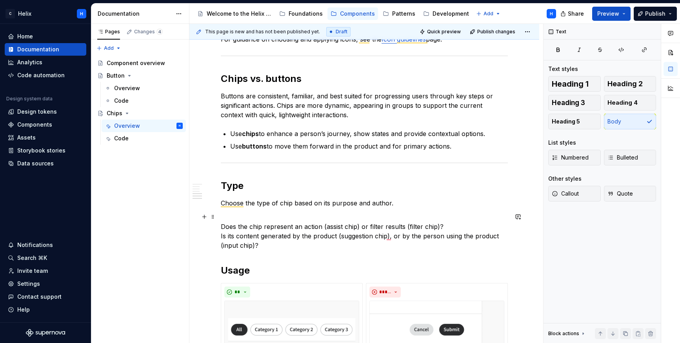
click at [367, 224] on p "Does the chip represent an action (assist chip) or filter results (filter chip)…" at bounding box center [364, 232] width 287 height 38
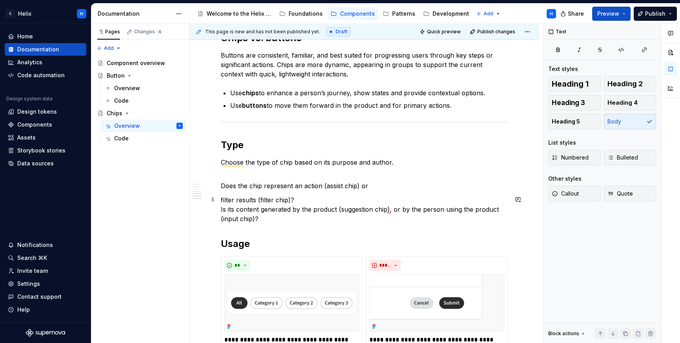
scroll to position [852, 0]
click at [369, 184] on p "Does the chip represent an action (assist chip) or" at bounding box center [364, 180] width 287 height 19
click at [324, 182] on p "Does the chip represent an action (assist chip)" at bounding box center [364, 180] width 287 height 19
click at [624, 155] on span "Bulleted" at bounding box center [623, 158] width 31 height 8
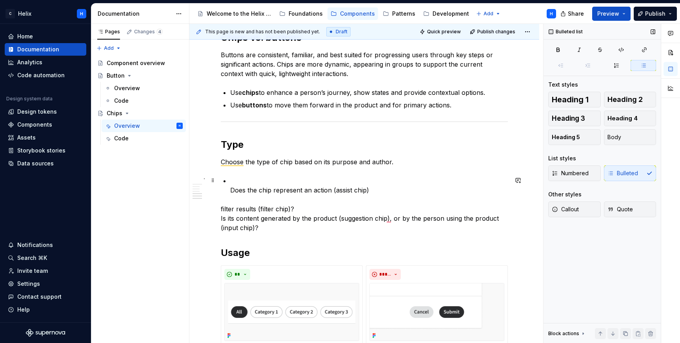
click at [230, 190] on p "Does the chip represent an action (assist chip)" at bounding box center [369, 185] width 278 height 19
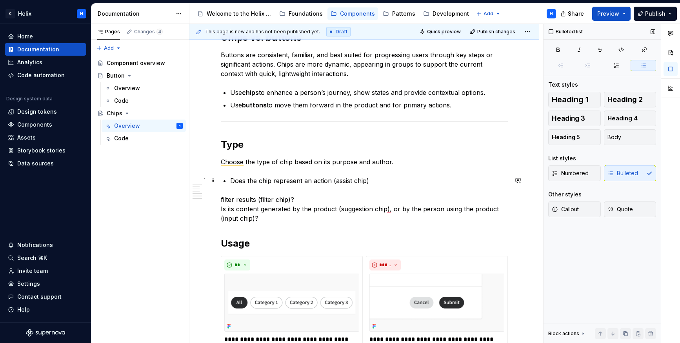
click at [334, 181] on p "Does the chip represent an action (assist chip)" at bounding box center [369, 180] width 278 height 9
click at [374, 179] on p "Does the chip represent an action —> assist chip)" at bounding box center [369, 180] width 278 height 9
click at [380, 182] on p "Does the chip represent an action —> assist chip)" at bounding box center [369, 180] width 278 height 9
drag, startPoint x: 343, startPoint y: 181, endPoint x: 333, endPoint y: 181, distance: 9.8
click at [333, 181] on p "Does the chip represent an action —> assist chip" at bounding box center [369, 180] width 278 height 9
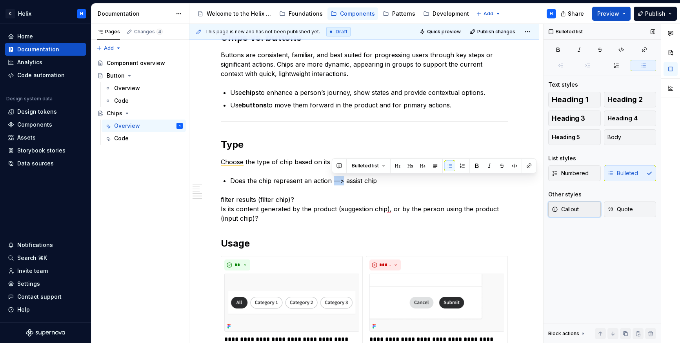
click at [566, 213] on button "Callout" at bounding box center [574, 210] width 53 height 16
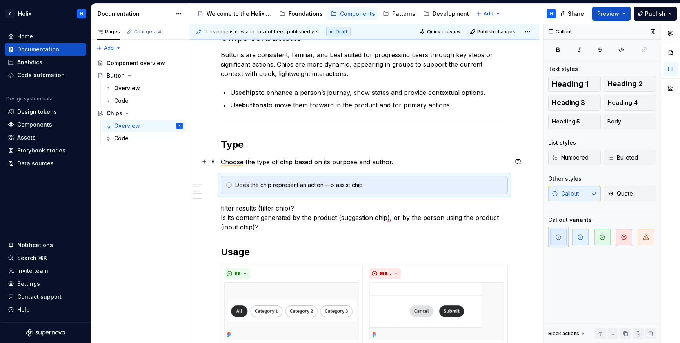
click at [330, 159] on p "Choose the type of chip based on its purpose and author." at bounding box center [364, 161] width 287 height 9
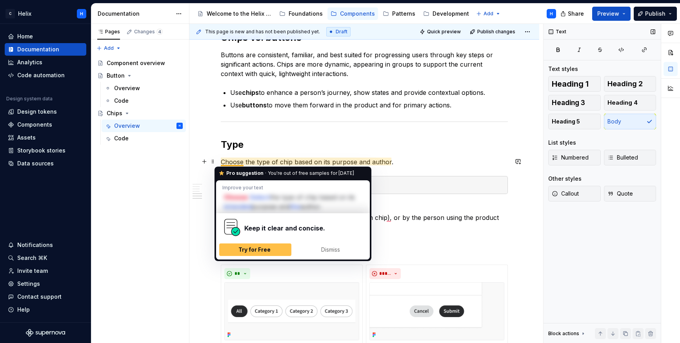
click at [221, 162] on p "Choose the type of chip based on its purpose and author." at bounding box center [364, 161] width 287 height 9
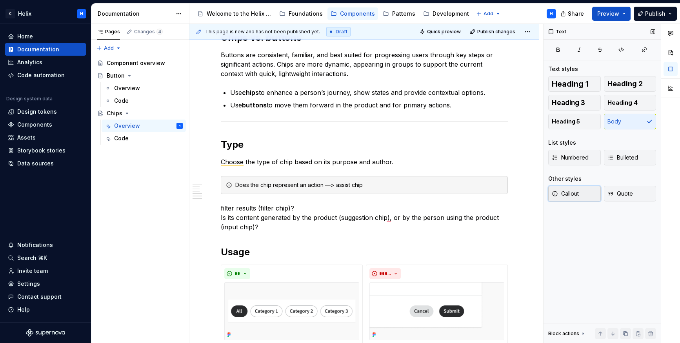
click at [571, 195] on span "Callout" at bounding box center [565, 194] width 27 height 8
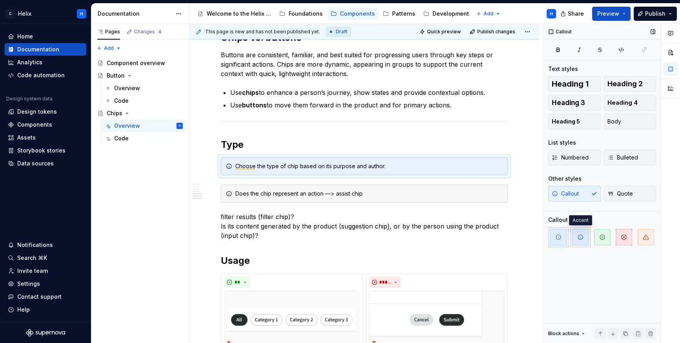
click at [580, 235] on icon "button" at bounding box center [580, 237] width 5 height 5
click at [563, 240] on span "button" at bounding box center [558, 237] width 16 height 16
click at [488, 240] on p "filter results (filter chip)? Is its content generated by the product (suggesti…" at bounding box center [364, 226] width 287 height 28
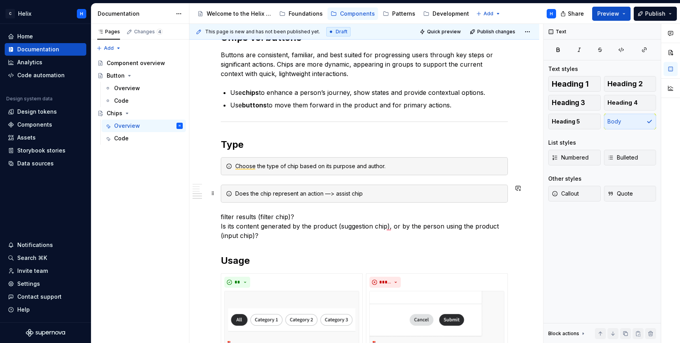
click at [418, 197] on div "Does the chip represent an action —> assist chip" at bounding box center [364, 194] width 287 height 18
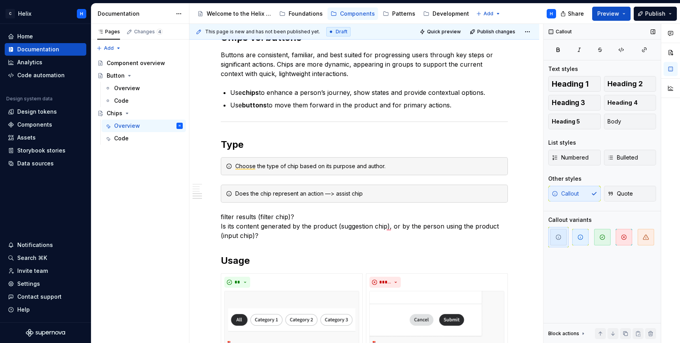
click at [581, 194] on div "Callout Quote" at bounding box center [602, 194] width 108 height 16
click at [591, 193] on div "Callout Quote" at bounding box center [602, 194] width 108 height 16
click at [553, 240] on span "button" at bounding box center [558, 237] width 16 height 16
click at [577, 192] on div "Callout Quote" at bounding box center [602, 194] width 108 height 16
click at [625, 155] on span "Bulleted" at bounding box center [623, 158] width 31 height 8
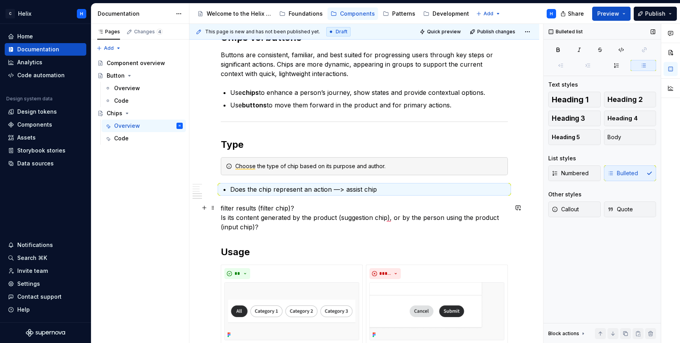
click at [305, 209] on p "filter results (filter chip)? Is its content generated by the product (suggesti…" at bounding box center [364, 218] width 287 height 28
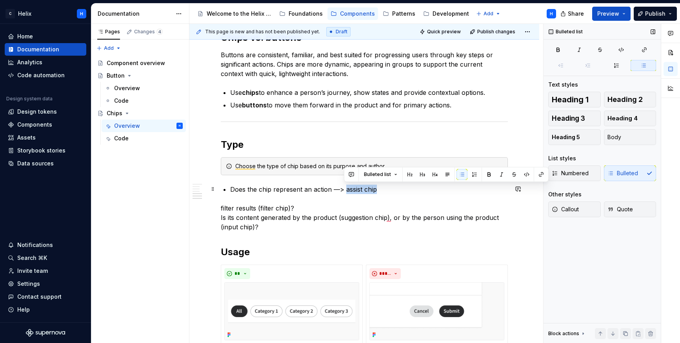
drag, startPoint x: 375, startPoint y: 189, endPoint x: 345, endPoint y: 188, distance: 29.4
click at [345, 188] on p "Does the chip represent an action —> assist chip" at bounding box center [369, 189] width 278 height 9
click at [221, 207] on p "filter results (filter chip)? Is its content generated by the product (suggesti…" at bounding box center [364, 218] width 287 height 28
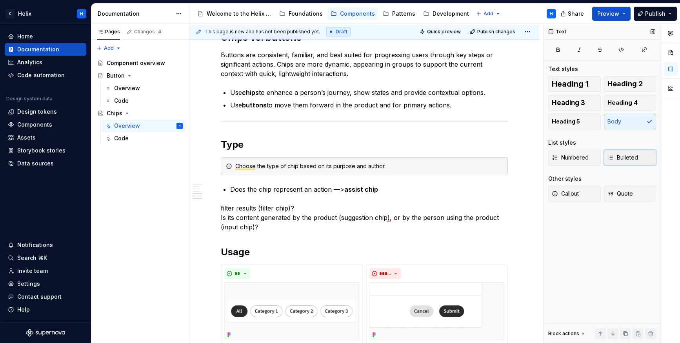
click at [626, 155] on span "Bulleted" at bounding box center [623, 158] width 31 height 8
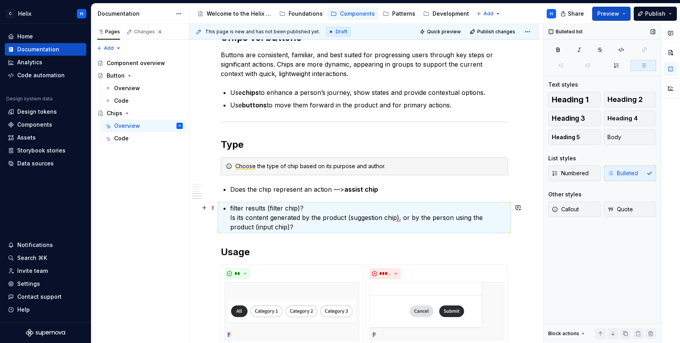
click at [304, 209] on p "filter results (filter chip)? Is its content generated by the product (suggesti…" at bounding box center [369, 218] width 278 height 28
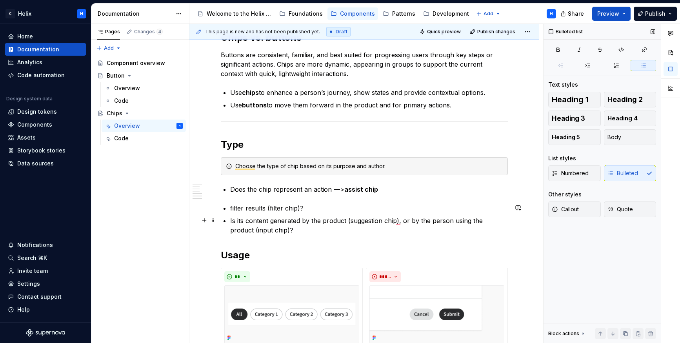
click at [403, 218] on p "Is its content generated by the product (suggestion chip), or by the person usi…" at bounding box center [369, 225] width 278 height 19
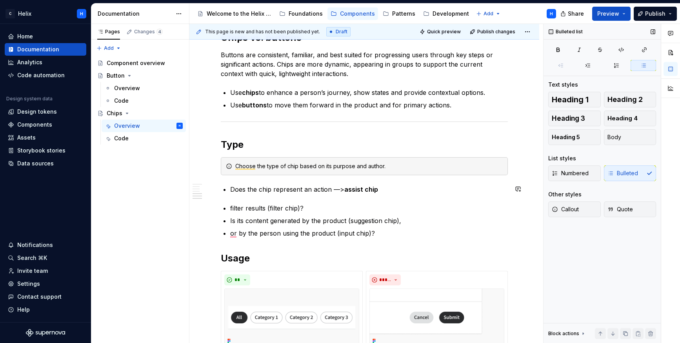
click at [396, 186] on p "Does the chip represent an action —> assist chip" at bounding box center [369, 189] width 278 height 9
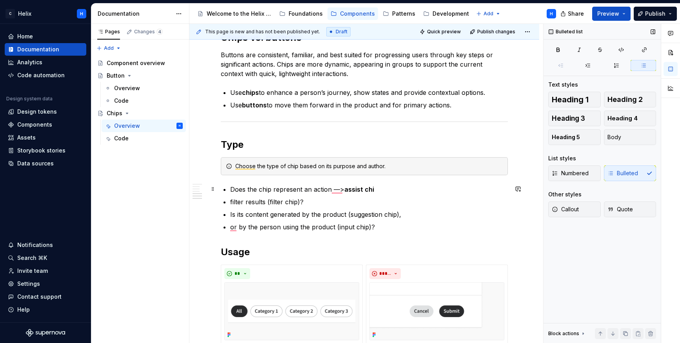
click at [378, 188] on p "Does the chip represent an action —> assist chi" at bounding box center [369, 189] width 278 height 9
click at [230, 200] on p "filter results (filter chip)?" at bounding box center [369, 201] width 278 height 9
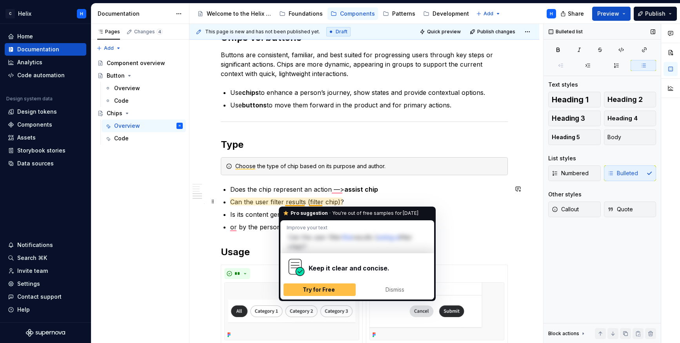
click at [308, 201] on p "Can the user filter results (filter chip)?" at bounding box center [369, 201] width 278 height 9
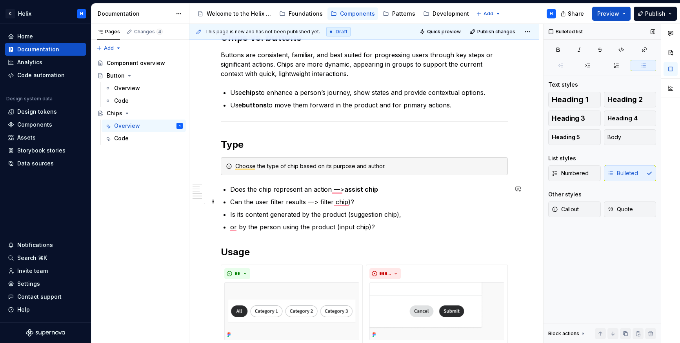
click at [362, 203] on p "Can the user filter results —> filter chip)?" at bounding box center [369, 201] width 278 height 9
click at [330, 186] on p "Does the chip represent an action —> assist chip" at bounding box center [369, 189] width 278 height 9
click at [304, 200] on p "Can the user filter results —> filter chip" at bounding box center [369, 201] width 278 height 9
drag, startPoint x: 322, startPoint y: 198, endPoint x: 350, endPoint y: 200, distance: 28.3
click at [350, 200] on p "Can the user filter results? —> filter chip" at bounding box center [369, 201] width 278 height 9
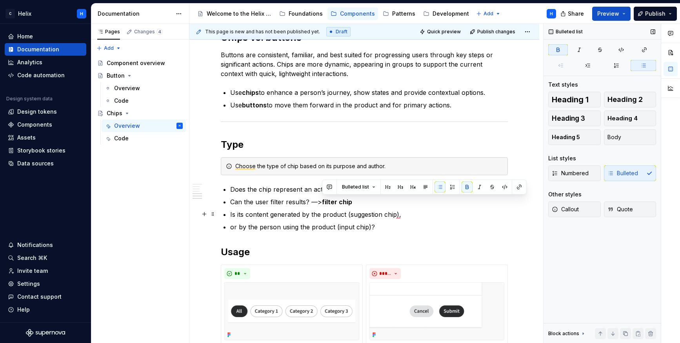
click at [344, 213] on p "Is its content generated by the product (suggestion chip)," at bounding box center [369, 214] width 278 height 9
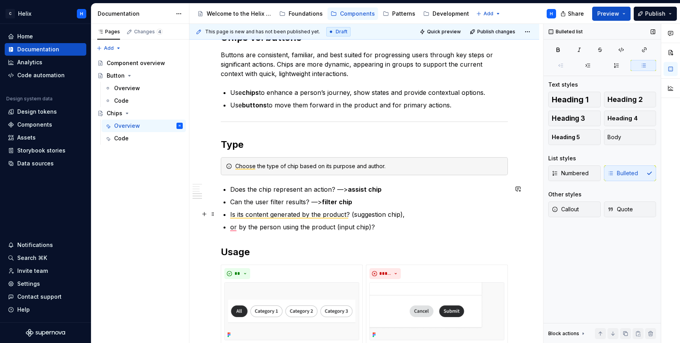
click at [353, 213] on p "Is its content generated by the product? (suggestion chip)," at bounding box center [369, 214] width 278 height 9
click at [414, 220] on ul "Does the chip represent an action? —> assist chip Can the user filter results? …" at bounding box center [369, 208] width 278 height 47
click at [412, 213] on p "Is its content generated by the product? —> suggestion chip)," at bounding box center [369, 214] width 278 height 9
click at [417, 215] on p "Is its content generated by the product? —> suggestion chip)," at bounding box center [369, 214] width 278 height 9
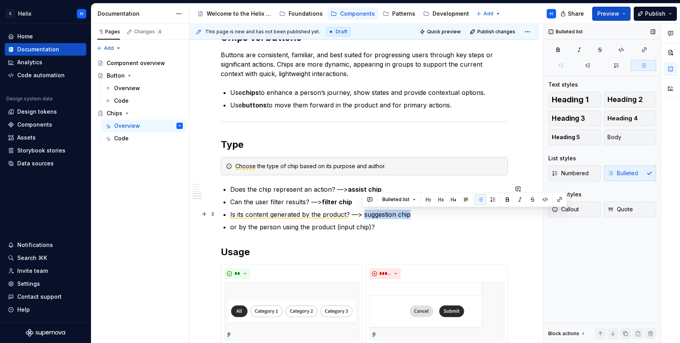
drag, startPoint x: 394, startPoint y: 214, endPoint x: 363, endPoint y: 213, distance: 31.0
click at [363, 213] on p "Is its content generated by the product? —> suggestion chip" at bounding box center [369, 214] width 278 height 9
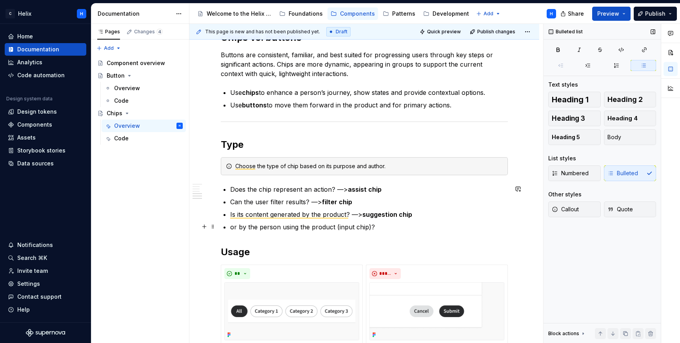
click at [250, 228] on p "or by the person using the product (input chip)?" at bounding box center [369, 226] width 278 height 9
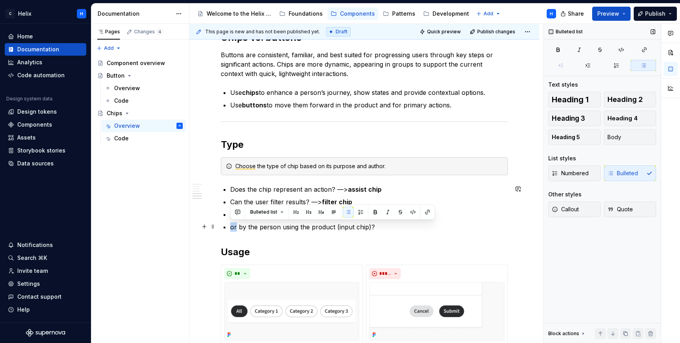
drag, startPoint x: 231, startPoint y: 225, endPoint x: 237, endPoint y: 224, distance: 5.5
click at [237, 224] on p "or by the person using the product (input chip)?" at bounding box center [369, 226] width 278 height 9
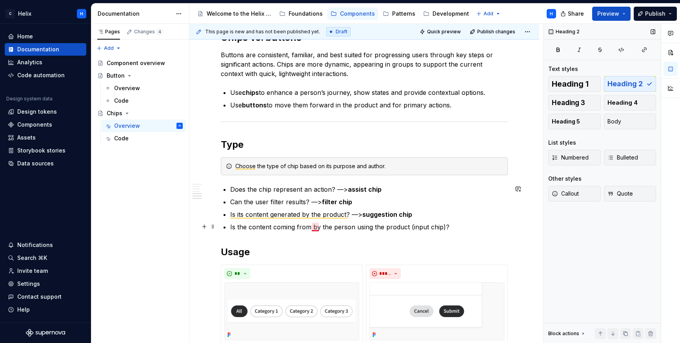
click at [314, 228] on p "Is the content coming from by the person using the product (input chip)?" at bounding box center [369, 226] width 278 height 9
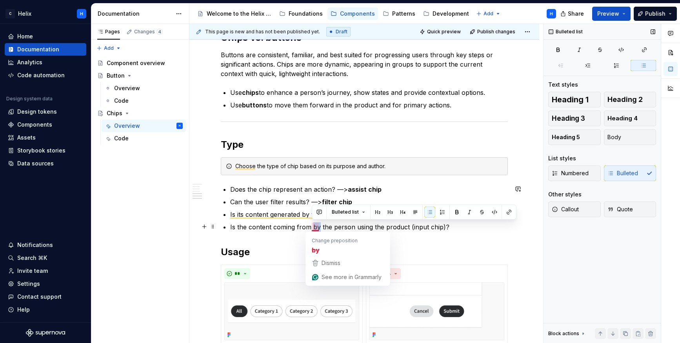
click at [314, 228] on p "Is the content coming from by the person using the product (input chip)?" at bounding box center [369, 226] width 278 height 9
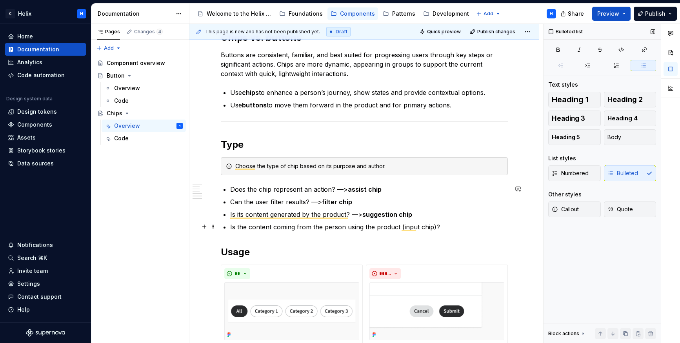
drag, startPoint x: 436, startPoint y: 225, endPoint x: 441, endPoint y: 232, distance: 8.5
click at [436, 225] on p "Is the content coming from the person using the product (input chip)?" at bounding box center [369, 226] width 278 height 9
click at [401, 225] on p "Is the content coming from the person using the product (input chip" at bounding box center [369, 226] width 278 height 9
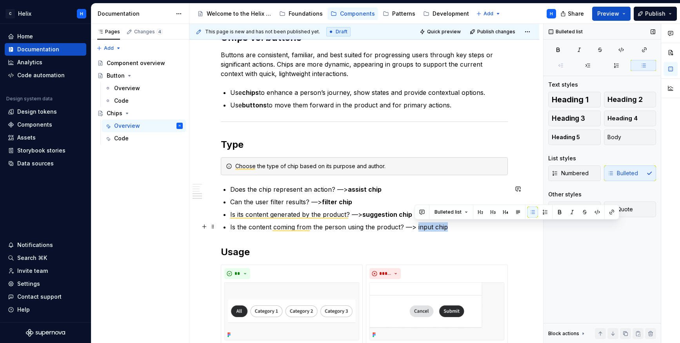
drag, startPoint x: 445, startPoint y: 226, endPoint x: 415, endPoint y: 224, distance: 30.7
click at [415, 224] on p "Is the content coming from the person using the product? —> input chip" at bounding box center [369, 226] width 278 height 9
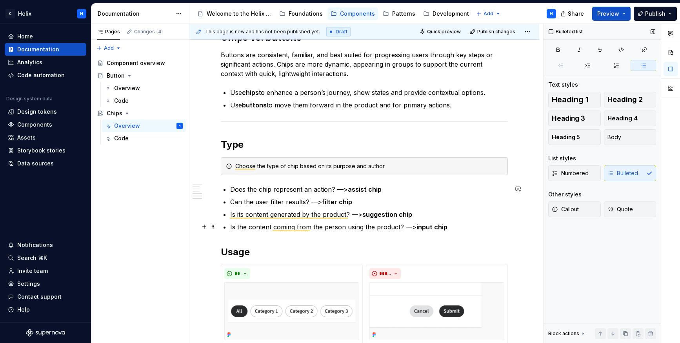
click at [243, 228] on p "Is the content coming from the person using the product? —> input chip" at bounding box center [369, 226] width 278 height 9
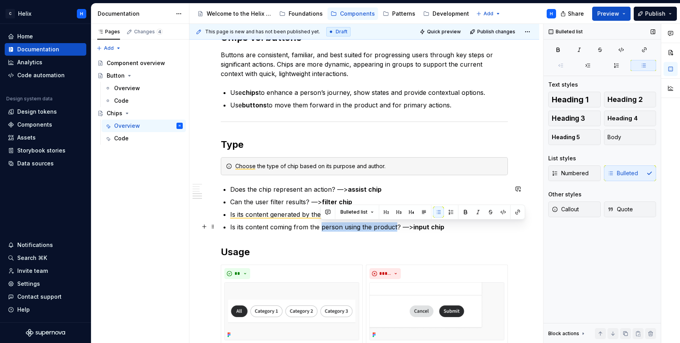
drag, startPoint x: 394, startPoint y: 227, endPoint x: 321, endPoint y: 227, distance: 73.4
click at [321, 227] on p "Is its content coming from the person using the product? —> input chip" at bounding box center [369, 226] width 278 height 9
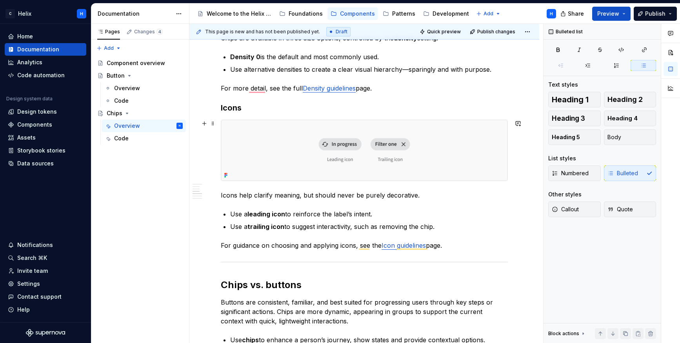
scroll to position [602, 0]
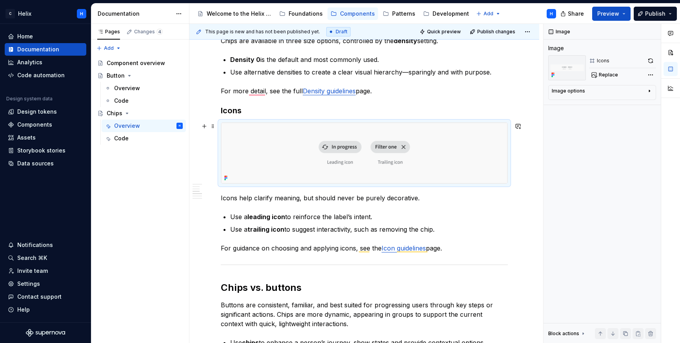
click at [491, 135] on img "To enrich screen reader interactions, please activate Accessibility in Grammarl…" at bounding box center [364, 153] width 286 height 60
click at [650, 59] on button "button" at bounding box center [650, 60] width 11 height 11
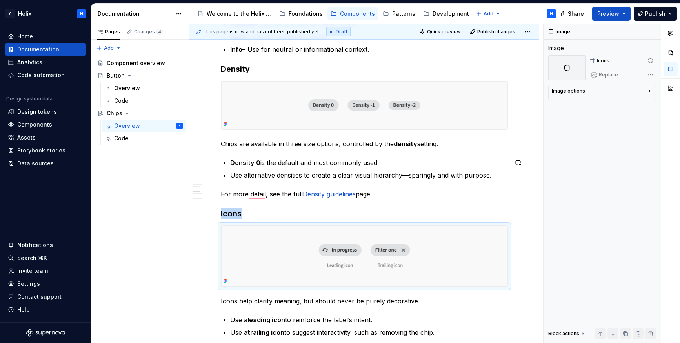
scroll to position [499, 0]
click at [484, 109] on img "To enrich screen reader interactions, please activate Accessibility in Grammarl…" at bounding box center [364, 105] width 286 height 49
click at [651, 59] on button "button" at bounding box center [650, 60] width 11 height 11
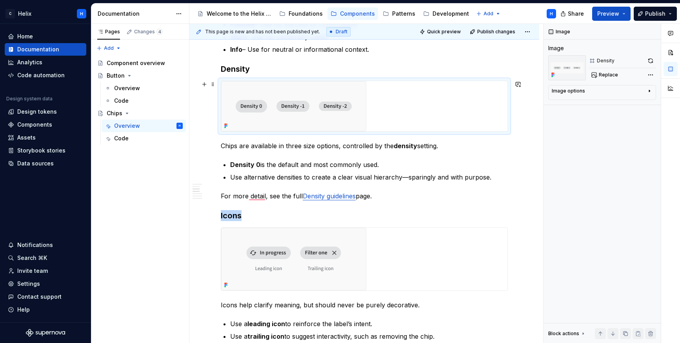
click at [522, 117] on div "The Helix chip component is built using selected styles from the Angular Materi…" at bounding box center [364, 332] width 350 height 1353
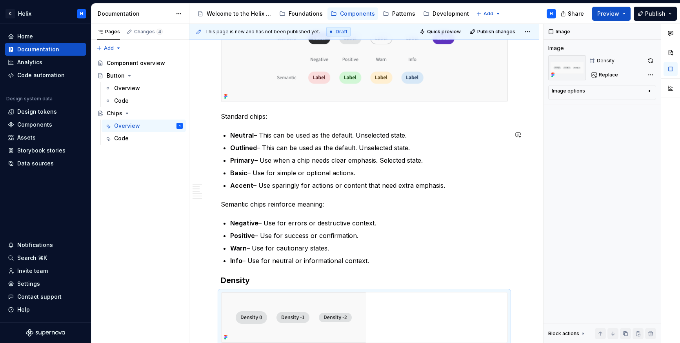
scroll to position [259, 0]
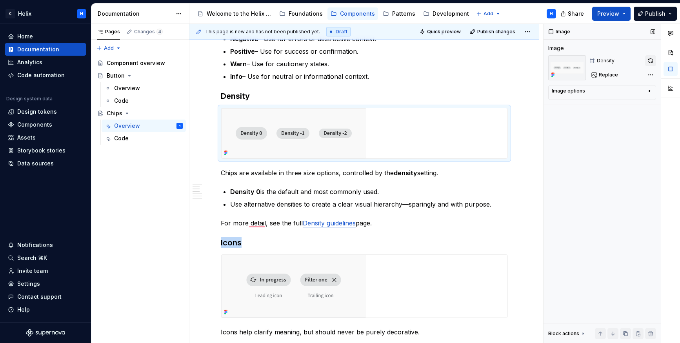
click at [655, 58] on button "button" at bounding box center [650, 60] width 11 height 11
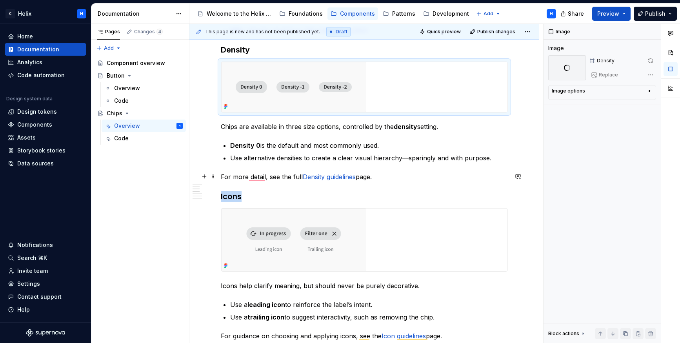
scroll to position [607, 0]
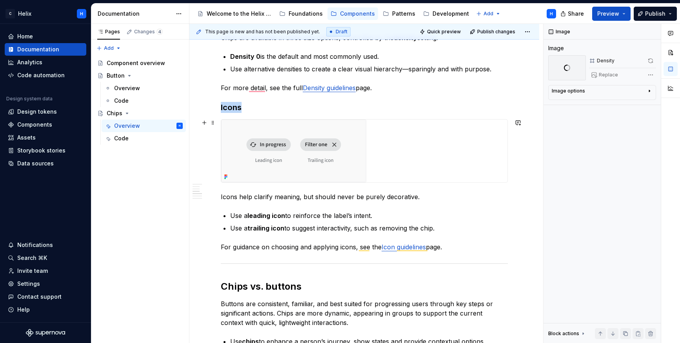
click at [401, 149] on div "To enrich screen reader interactions, please activate Accessibility in Grammarl…" at bounding box center [364, 151] width 286 height 63
click at [652, 59] on button "button" at bounding box center [650, 60] width 11 height 11
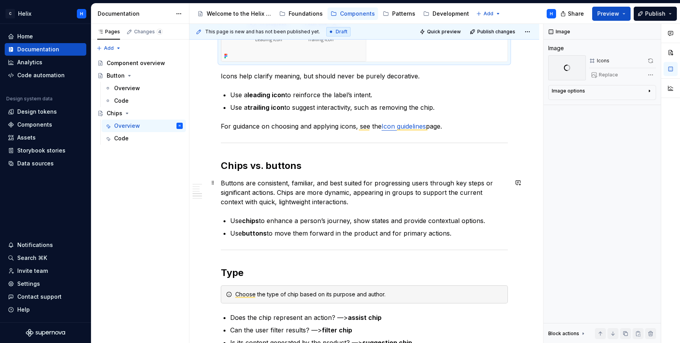
scroll to position [747, 0]
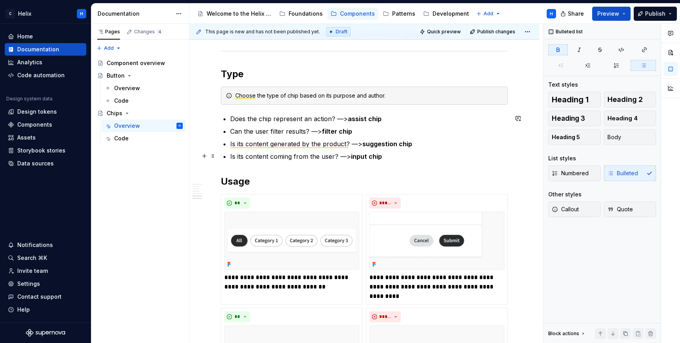
click at [416, 158] on p "Is its content coming from the user? —> input chip" at bounding box center [369, 156] width 278 height 9
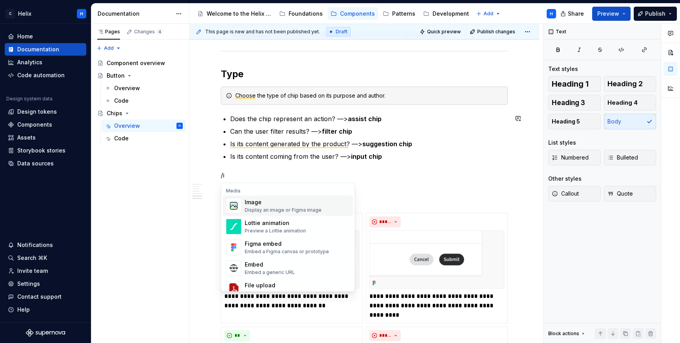
click at [280, 201] on div "Image" at bounding box center [283, 202] width 77 height 8
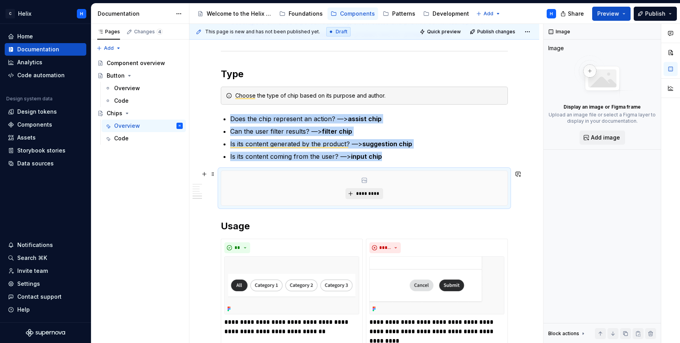
click at [366, 191] on span "*********" at bounding box center [367, 194] width 24 height 6
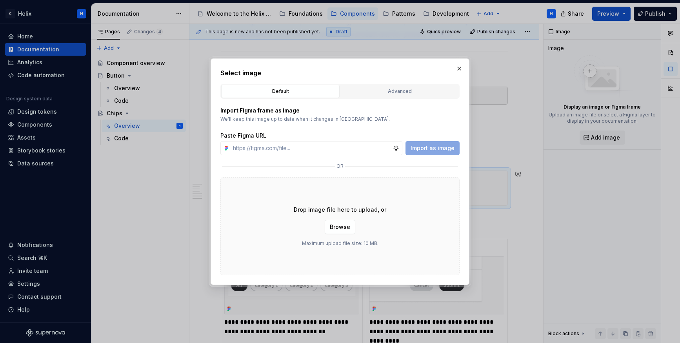
type textarea "*"
paste input "https://www.figma.com/design/1jiprMGZ64bsPdJCQJnL51/Design-System-Documentation…"
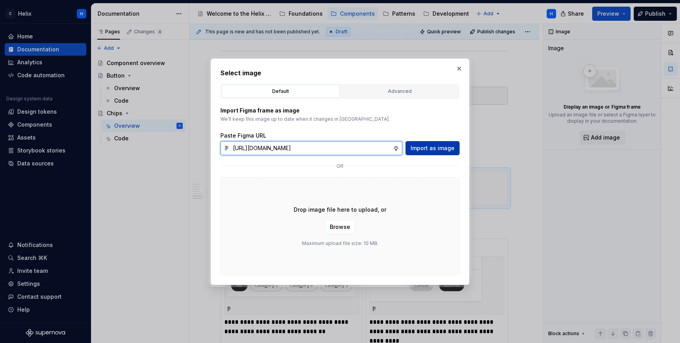
type input "https://www.figma.com/design/1jiprMGZ64bsPdJCQJnL51/Design-System-Documentation…"
click at [444, 146] on span "Import as image" at bounding box center [433, 148] width 44 height 8
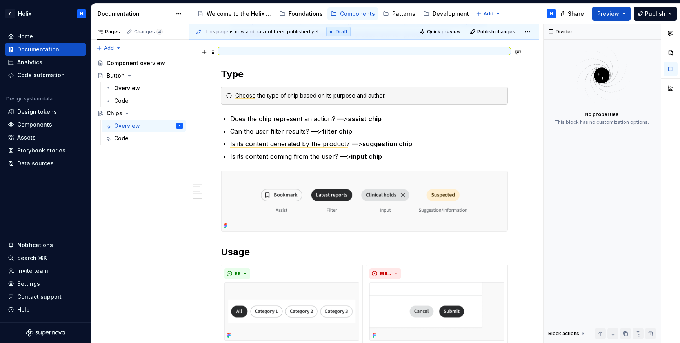
click at [469, 52] on div "To enrich screen reader interactions, please activate Accessibility in Grammarl…" at bounding box center [364, 51] width 287 height 5
copy ul "Use chips to enhance a person’s journey, show states and provide contextual opt…"
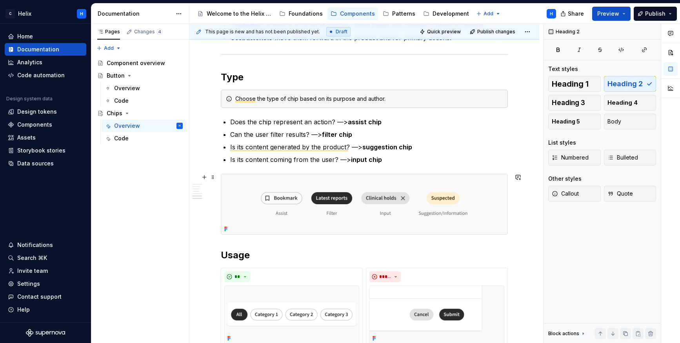
click at [374, 54] on hr "To enrich screen reader interactions, please activate Accessibility in Grammarl…" at bounding box center [364, 54] width 287 height 0
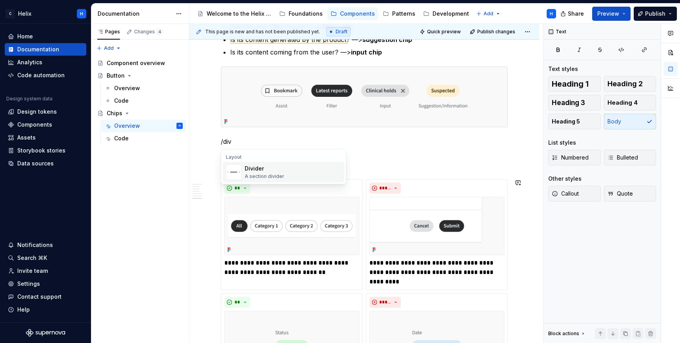
click at [231, 166] on img "Suggestions" at bounding box center [233, 172] width 15 height 16
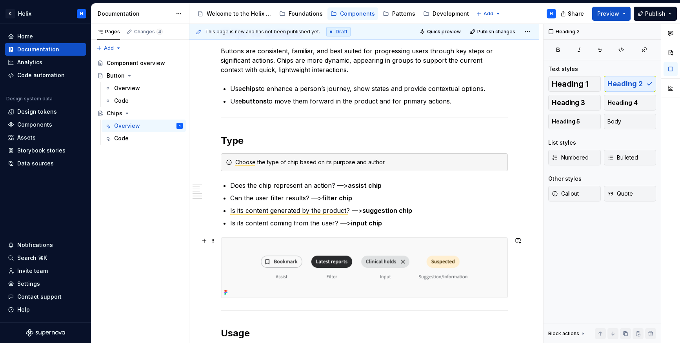
scroll to position [850, 0]
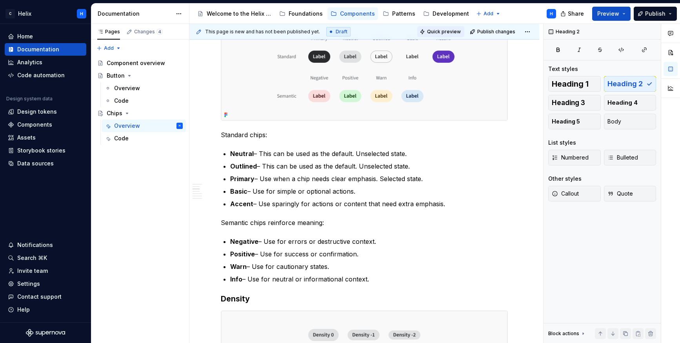
click at [437, 30] on span "Quick preview" at bounding box center [444, 32] width 34 height 6
click at [445, 31] on span "Quick preview" at bounding box center [444, 32] width 34 height 6
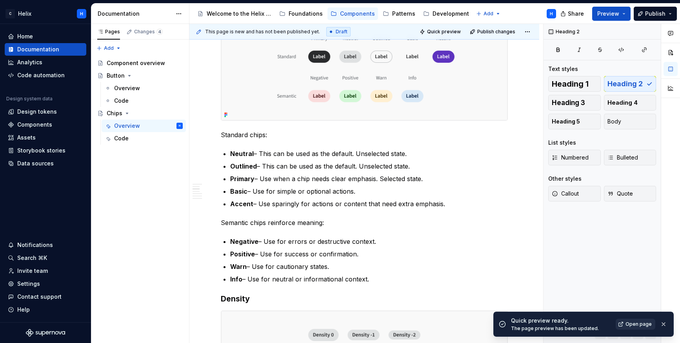
click at [640, 326] on span "Open page" at bounding box center [639, 324] width 26 height 6
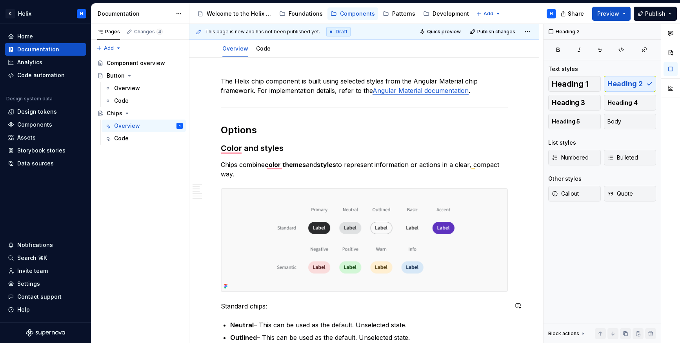
scroll to position [0, 0]
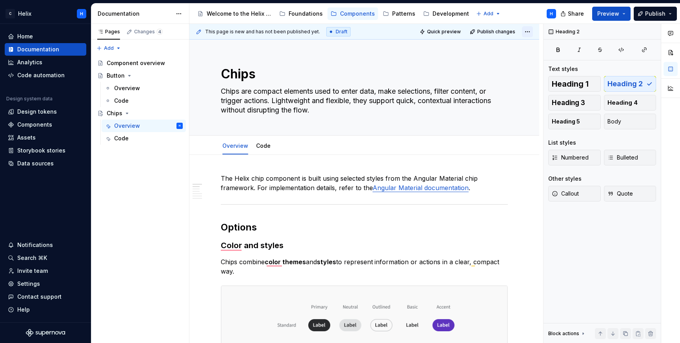
click at [530, 31] on html "C Helix H Home Documentation Analytics Code automation Design system data Desig…" at bounding box center [340, 171] width 680 height 343
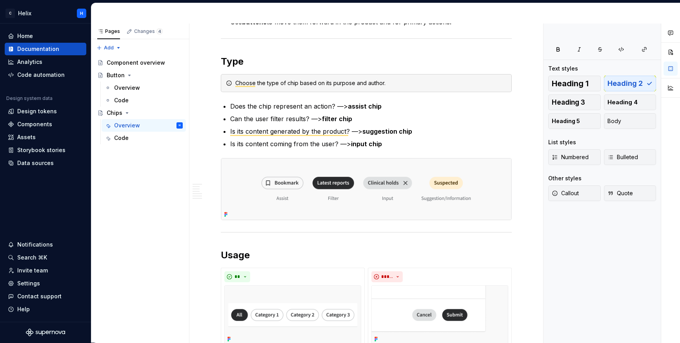
scroll to position [1183, 0]
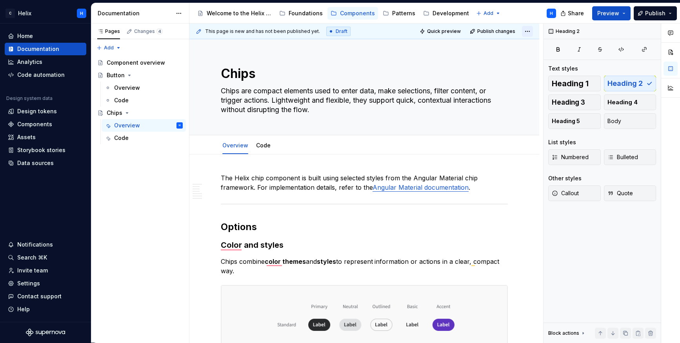
click at [531, 31] on html "C Helix H Home Documentation Analytics Code automation Design system data Desig…" at bounding box center [340, 171] width 680 height 343
type textarea "*"
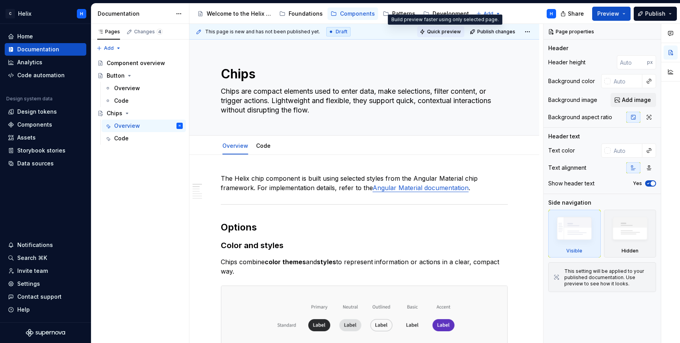
click at [452, 33] on span "Quick preview" at bounding box center [444, 32] width 34 height 6
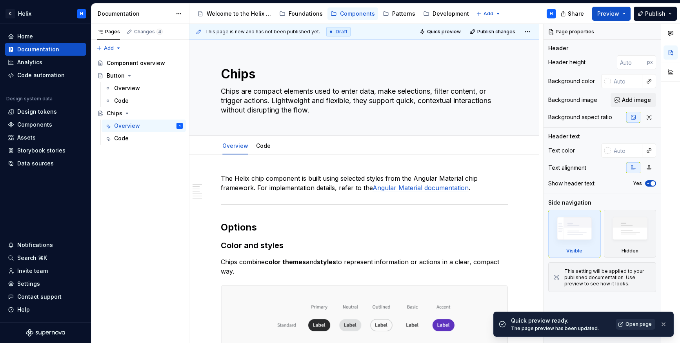
click at [639, 326] on span "Open page" at bounding box center [639, 324] width 26 height 6
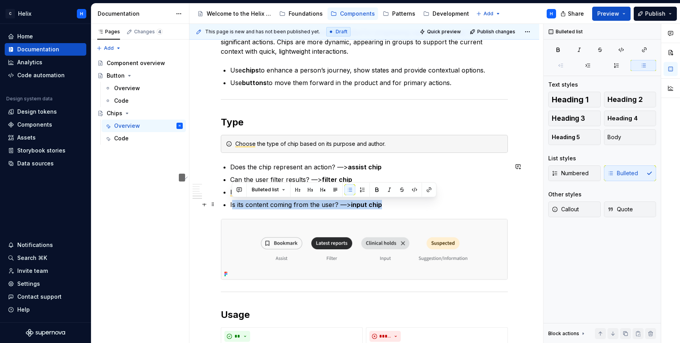
scroll to position [874, 0]
drag, startPoint x: 349, startPoint y: 201, endPoint x: 230, endPoint y: 207, distance: 119.4
click at [230, 207] on p "Is its content coming from the user? —> input chip" at bounding box center [369, 204] width 278 height 9
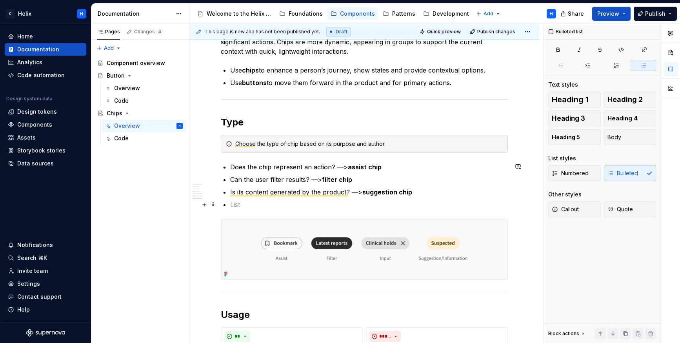
click at [260, 206] on p "To enrich screen reader interactions, please activate Accessibility in Grammarl…" at bounding box center [369, 204] width 278 height 9
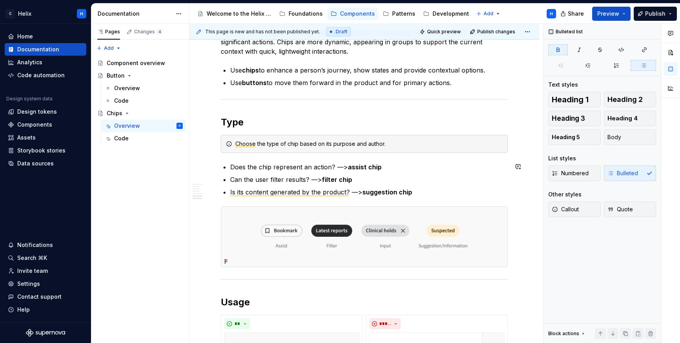
type textarea "*"
click at [346, 178] on strong "filter chip" at bounding box center [337, 180] width 30 height 8
click at [363, 180] on p "Can the user filter results? —> filter chip" at bounding box center [369, 179] width 278 height 9
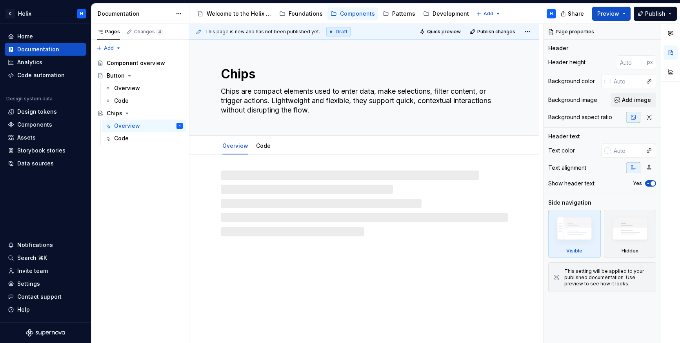
type textarea "*"
